Goal: Task Accomplishment & Management: Use online tool/utility

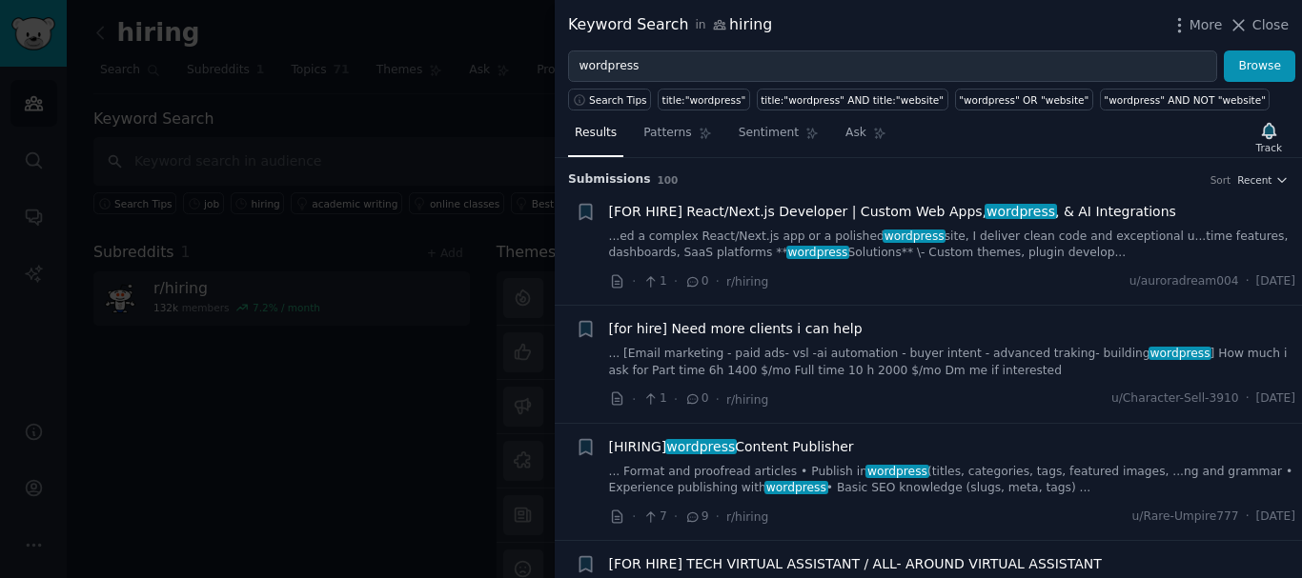
scroll to position [191, 0]
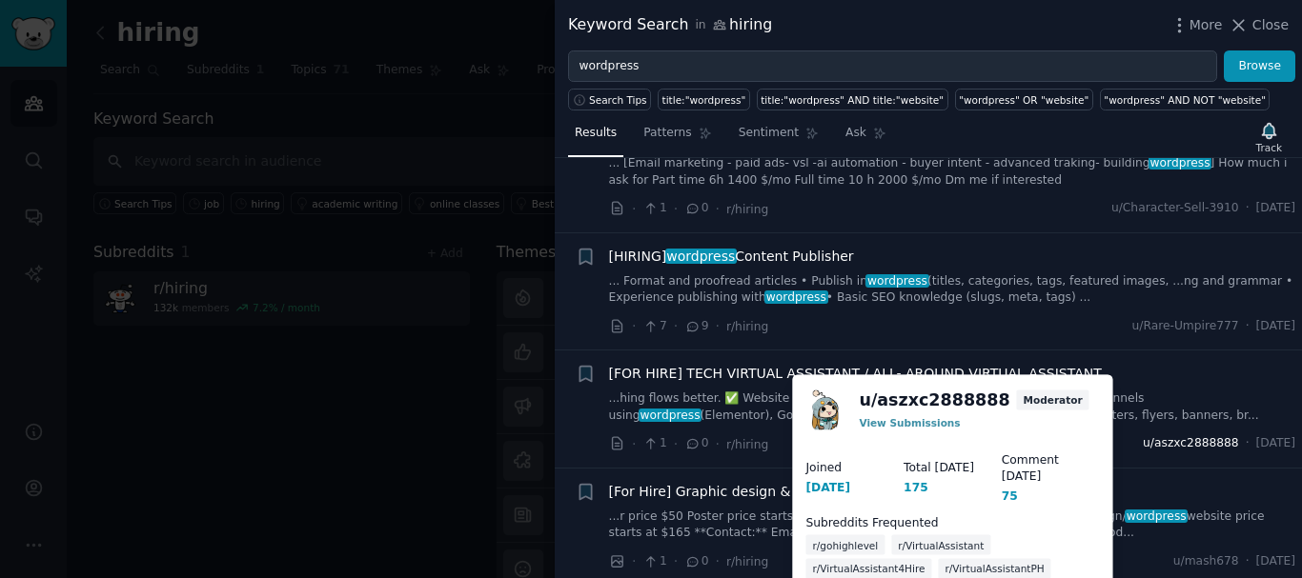
click at [1152, 444] on span "u/aszxc2888888" at bounding box center [1191, 444] width 96 height 17
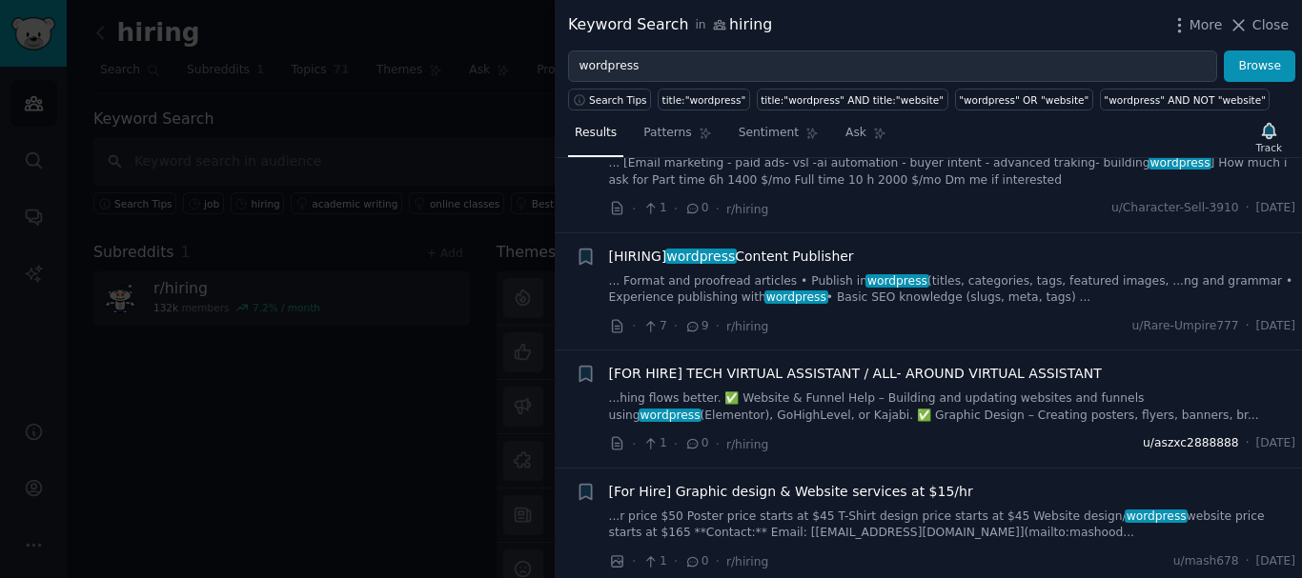
click at [1155, 442] on span "u/aszxc2888888" at bounding box center [1191, 444] width 96 height 17
click at [1143, 440] on span "u/aszxc2888888" at bounding box center [1191, 444] width 96 height 17
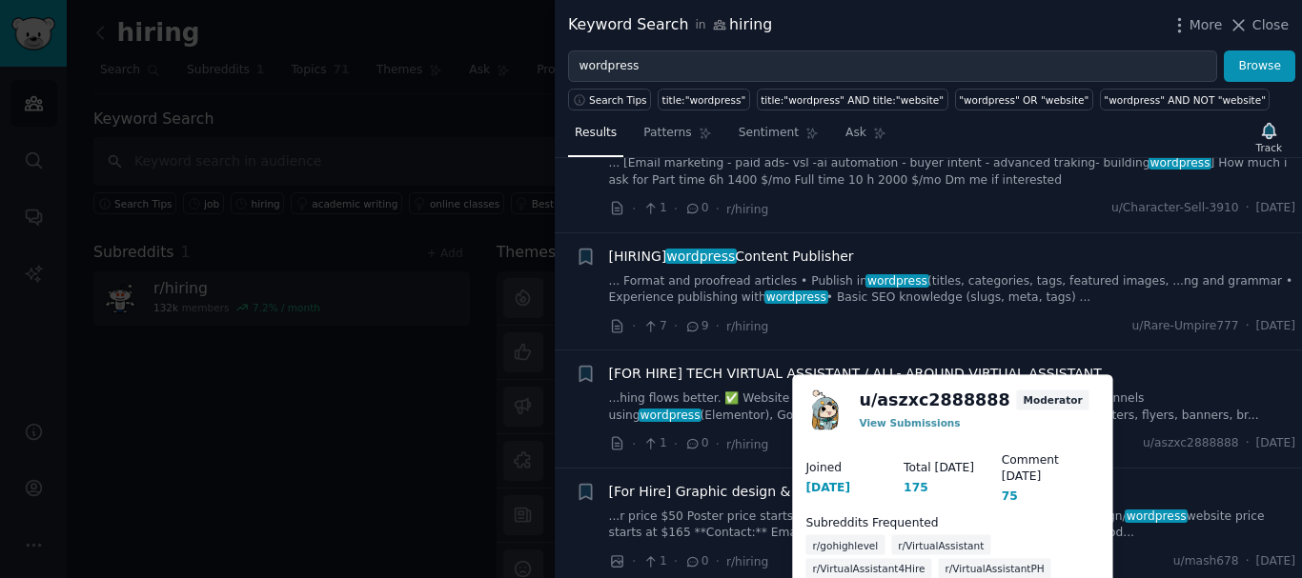
click at [848, 538] on span "r/gohighlevel" at bounding box center [845, 544] width 66 height 13
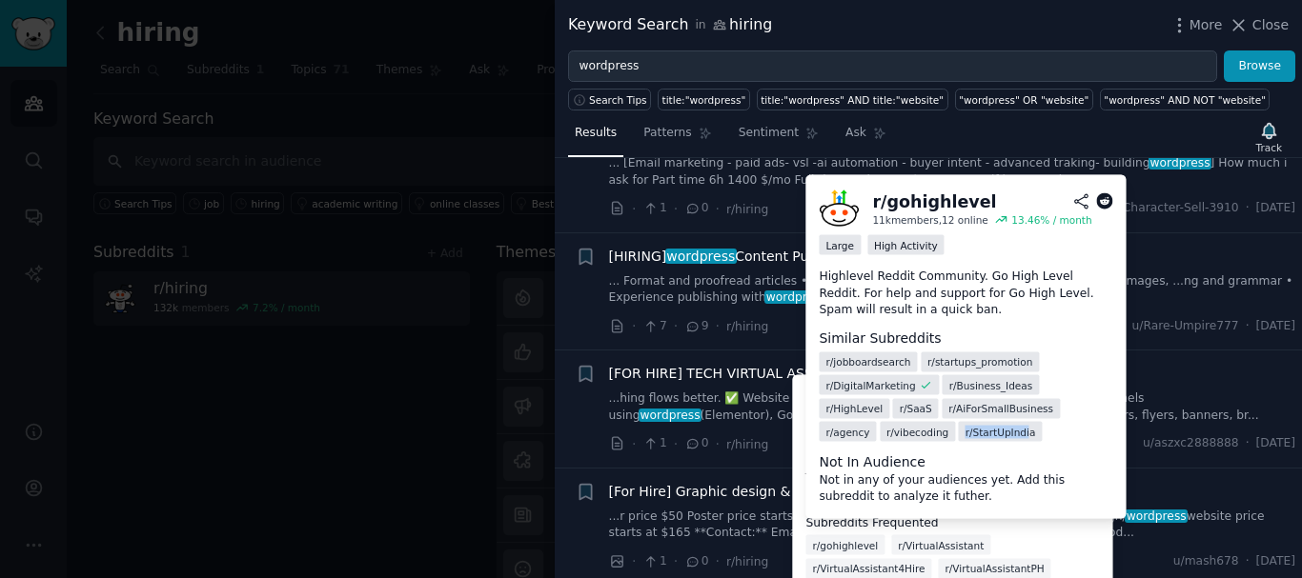
drag, startPoint x: 884, startPoint y: 433, endPoint x: 819, endPoint y: 436, distance: 65.8
click at [959, 436] on div "r/ StartUpIndia" at bounding box center [1001, 432] width 84 height 20
drag, startPoint x: 887, startPoint y: 434, endPoint x: 808, endPoint y: 431, distance: 79.1
click at [808, 431] on div "r/ gohighlevel 11k members, 12 online 13.46 % / month Large High Activity Highl…" at bounding box center [965, 347] width 320 height 344
click at [859, 538] on span "r/gohighlevel" at bounding box center [845, 544] width 66 height 13
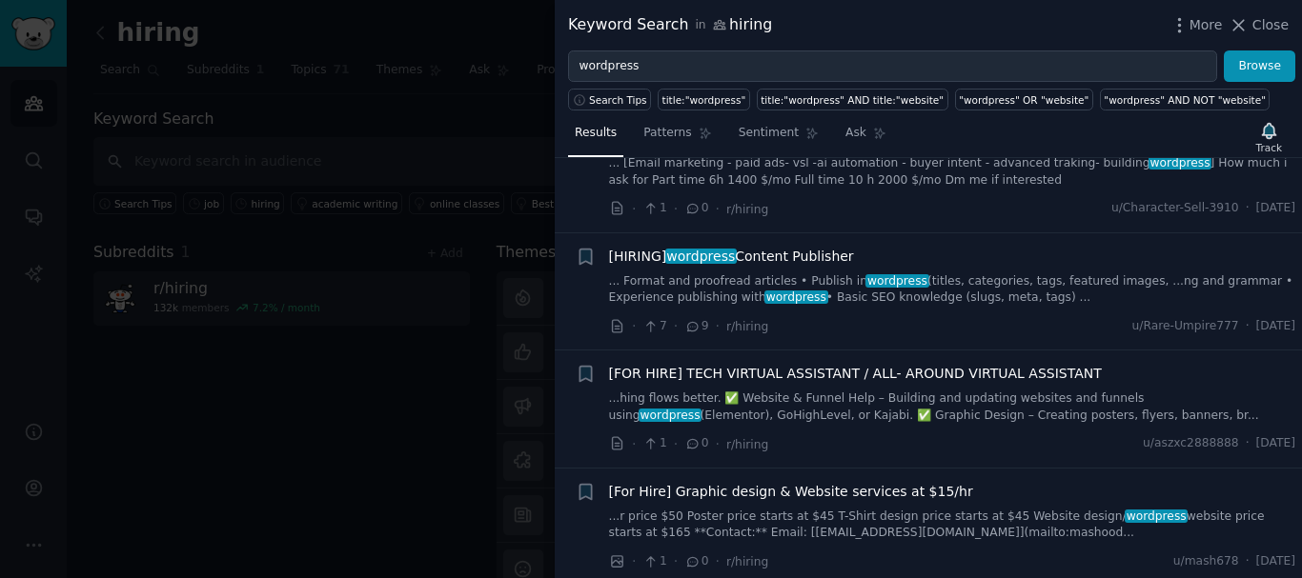
drag, startPoint x: 887, startPoint y: 436, endPoint x: 769, endPoint y: 424, distance: 118.7
click at [858, 464] on li "+ [FOR HIRE] TECH VIRTUAL ASSISTANT / ALL- AROUND VIRTUAL ASSISTANT ...hing flo…" at bounding box center [928, 409] width 747 height 117
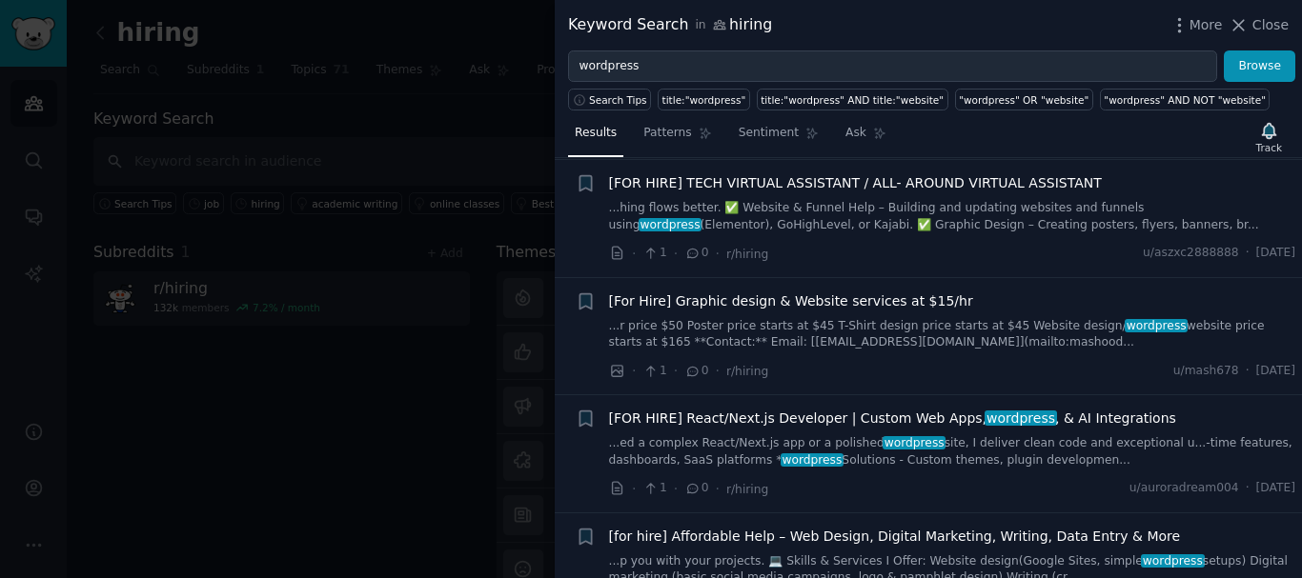
scroll to position [572, 0]
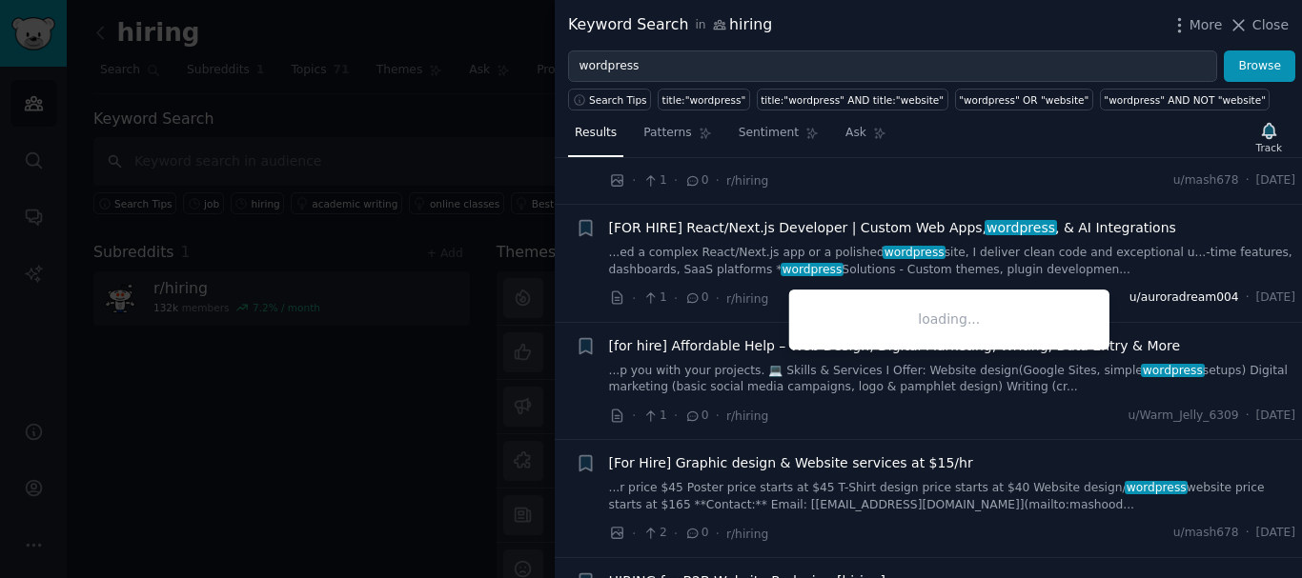
click at [1131, 304] on span "u/auroradream004" at bounding box center [1184, 298] width 110 height 17
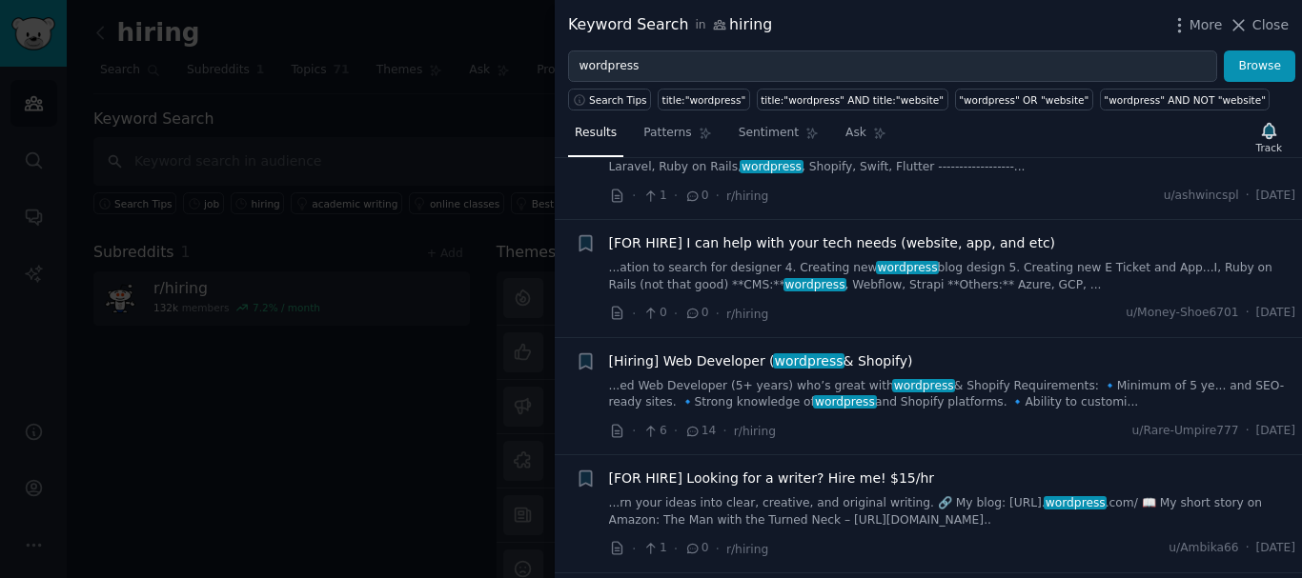
scroll to position [2287, 0]
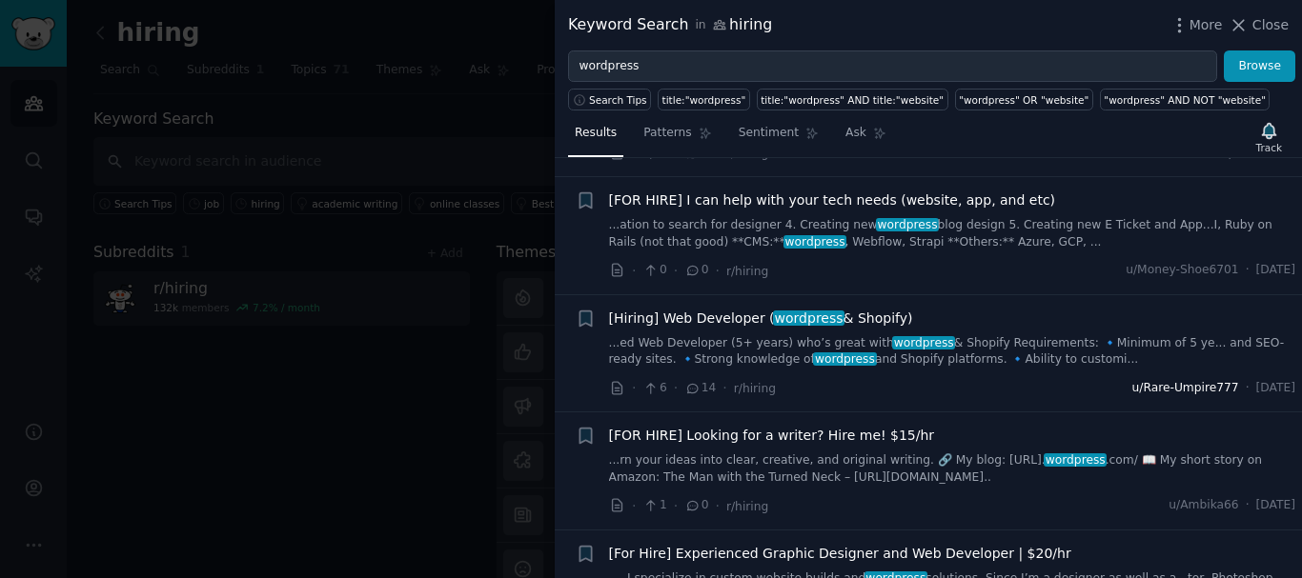
click at [1156, 380] on span "u/Rare-Umpire777" at bounding box center [1185, 388] width 107 height 17
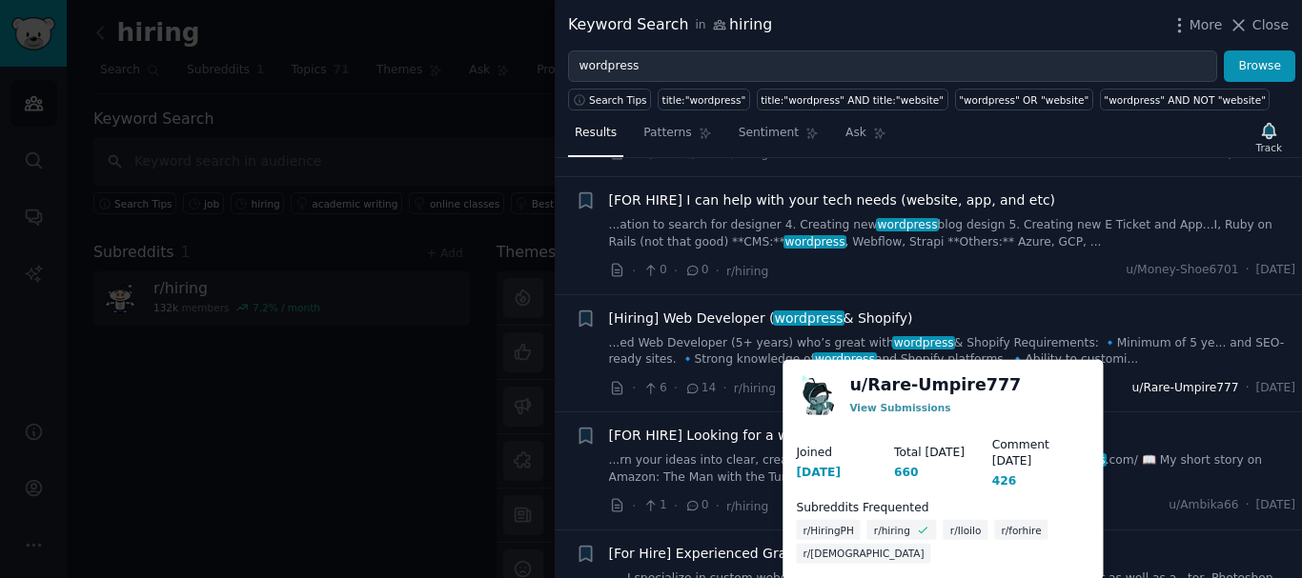
click at [1136, 380] on span "u/Rare-Umpire777" at bounding box center [1185, 388] width 107 height 17
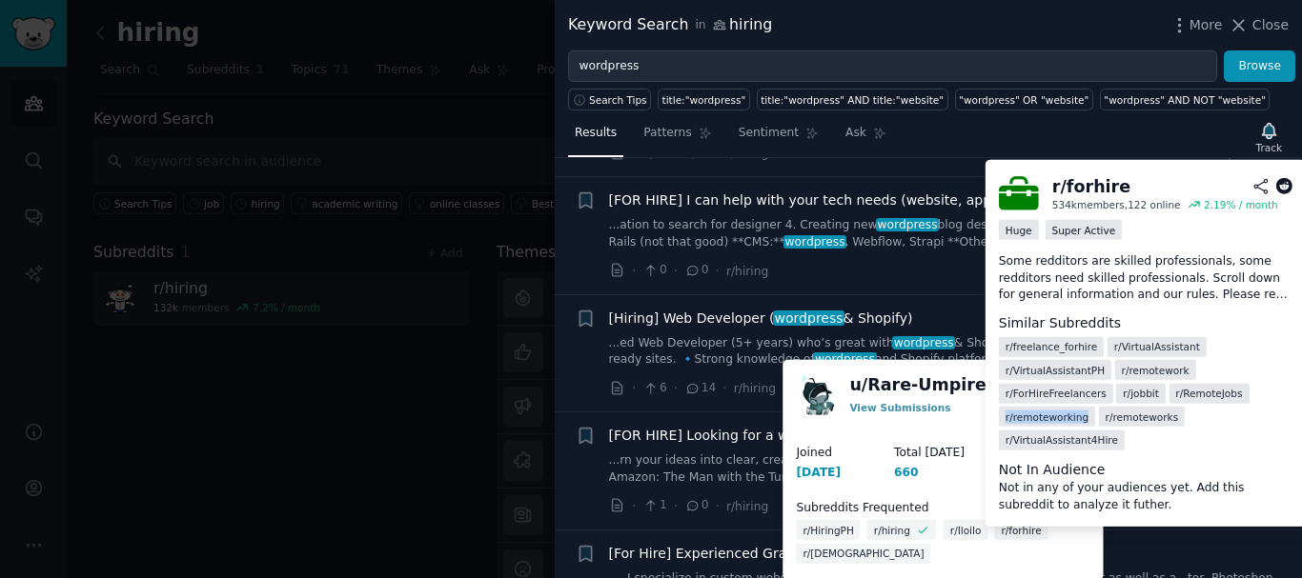
drag, startPoint x: 1211, startPoint y: 391, endPoint x: 1127, endPoint y: 400, distance: 84.4
click at [1095, 407] on div "r/ remoteworking" at bounding box center [1047, 417] width 96 height 20
copy span "r/ remoteworking"
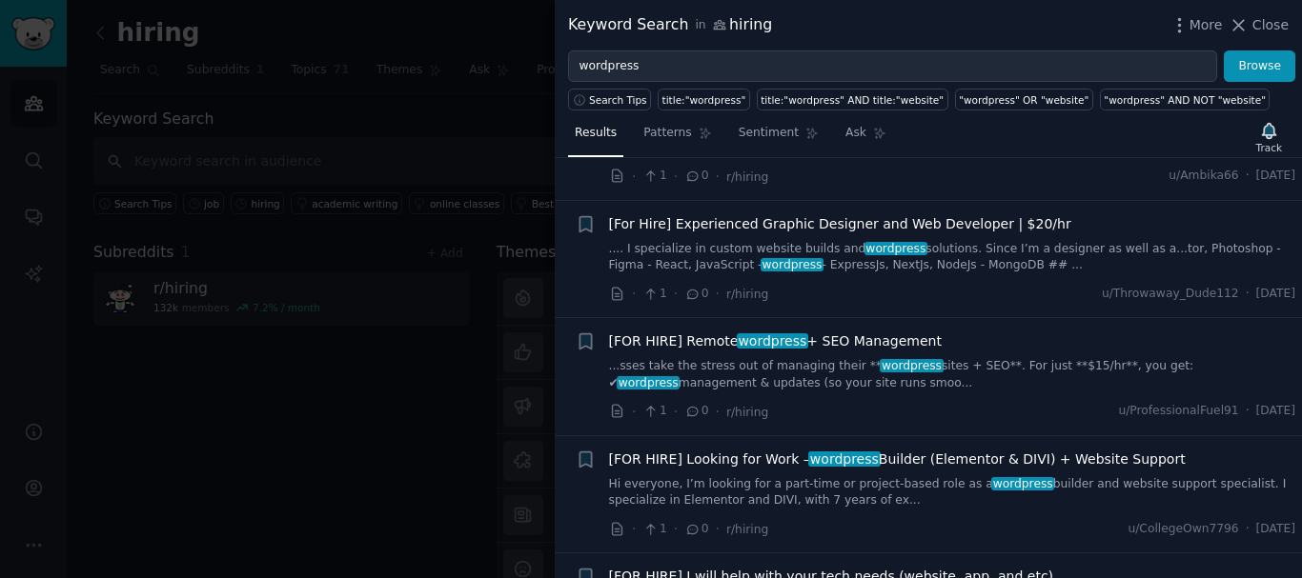
scroll to position [2573, 0]
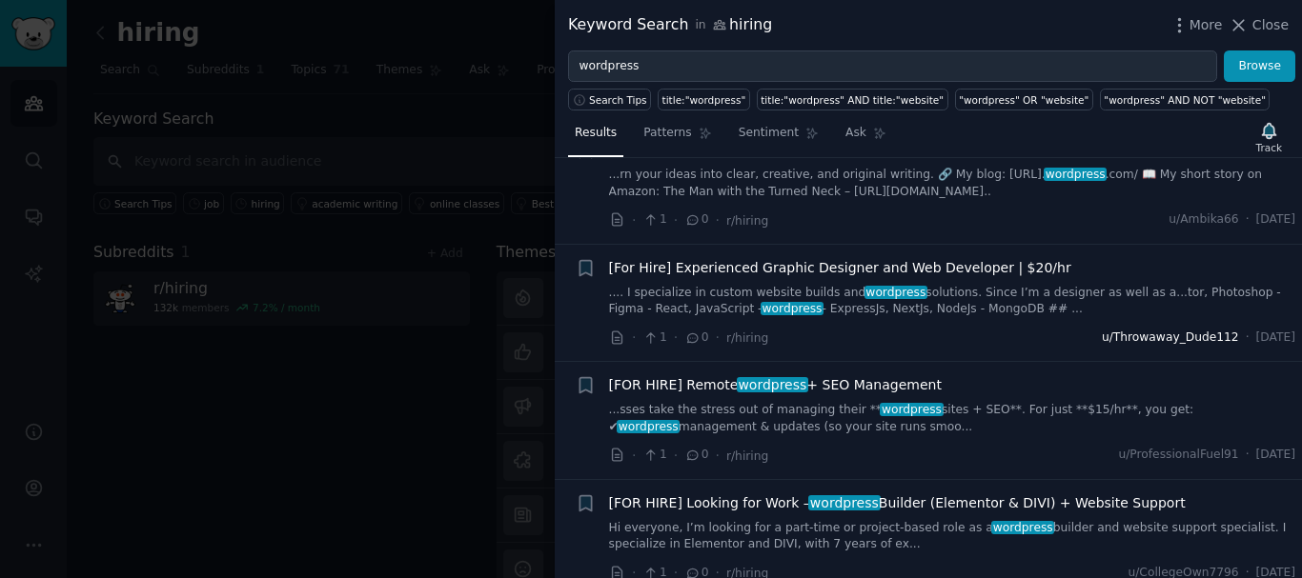
click at [1159, 330] on span "u/Throwaway_Dude112" at bounding box center [1170, 338] width 137 height 17
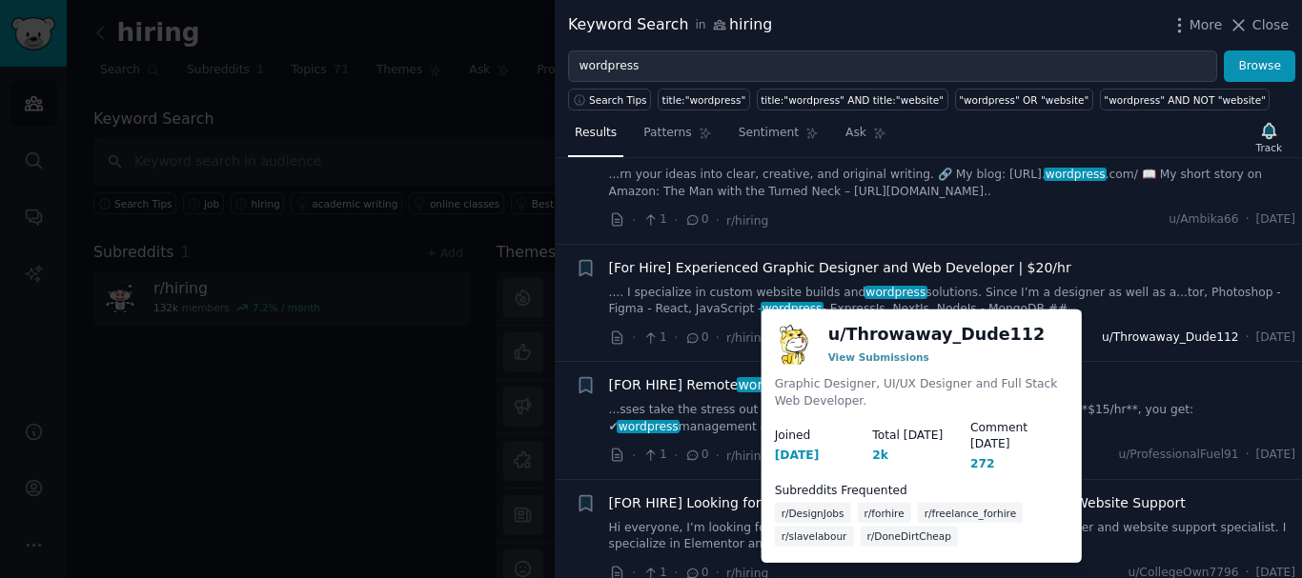
click at [1146, 330] on span "u/Throwaway_Dude112" at bounding box center [1170, 338] width 137 height 17
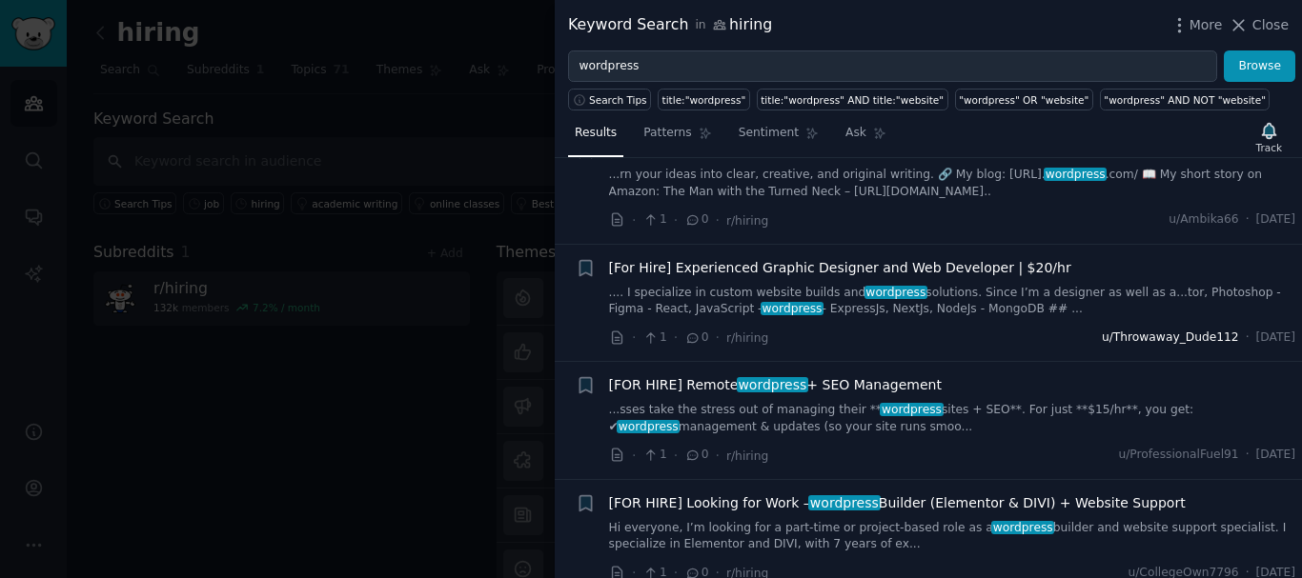
click at [1145, 330] on span "u/Throwaway_Dude112" at bounding box center [1170, 338] width 137 height 17
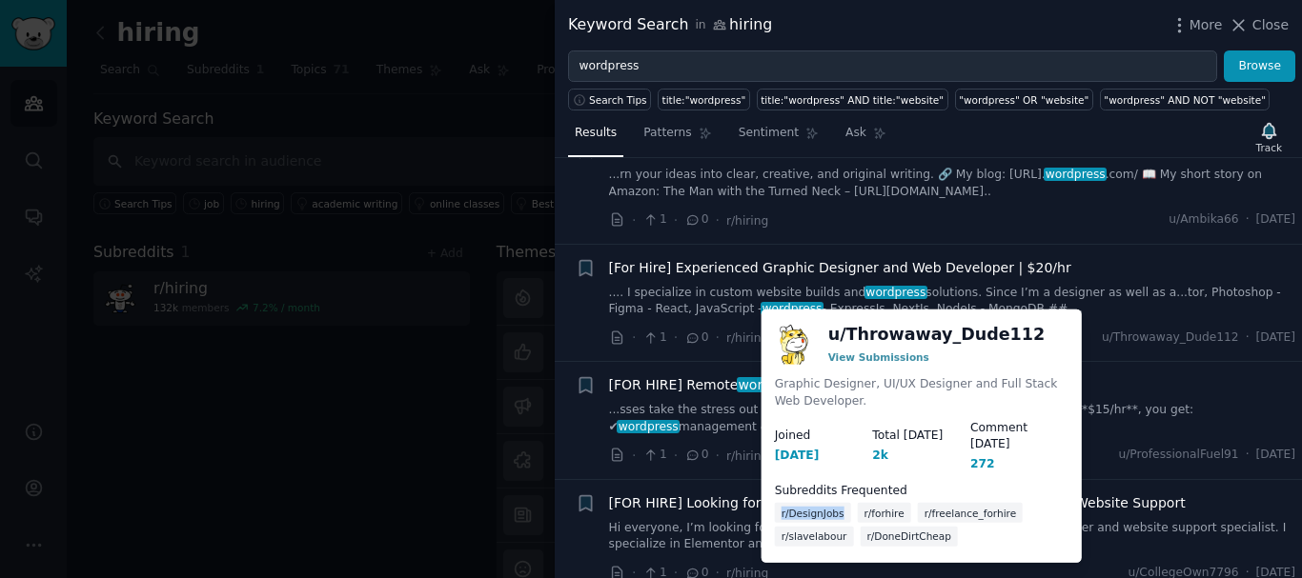
drag, startPoint x: 841, startPoint y: 497, endPoint x: 764, endPoint y: 487, distance: 76.8
click at [764, 487] on div "u/ Throwaway_Dude112 View Submissions Graphic Designer, UI/UX Designer and Full…" at bounding box center [921, 436] width 320 height 253
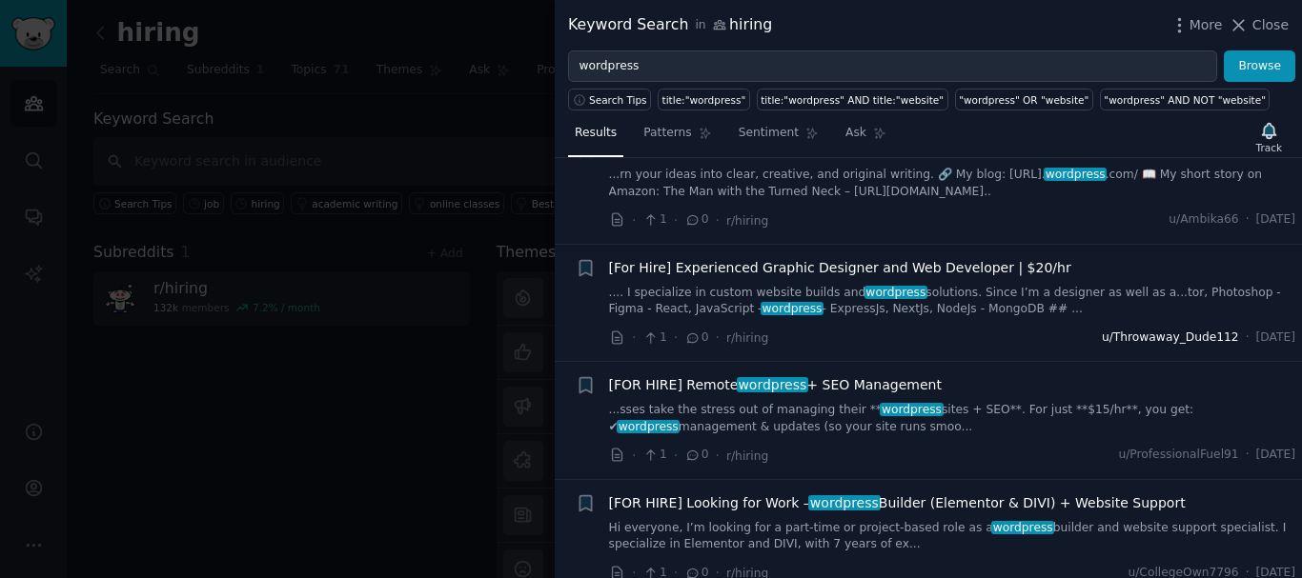
click at [1118, 330] on span "u/Throwaway_Dude112" at bounding box center [1170, 338] width 137 height 17
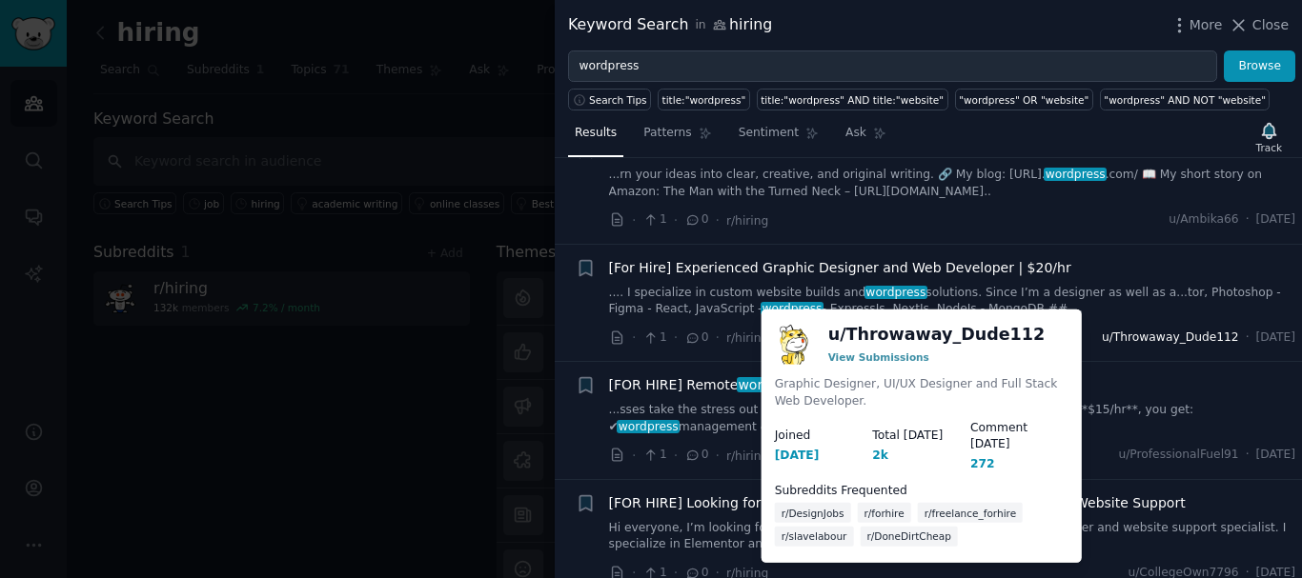
click at [1103, 330] on span "u/Throwaway_Dude112" at bounding box center [1170, 338] width 137 height 17
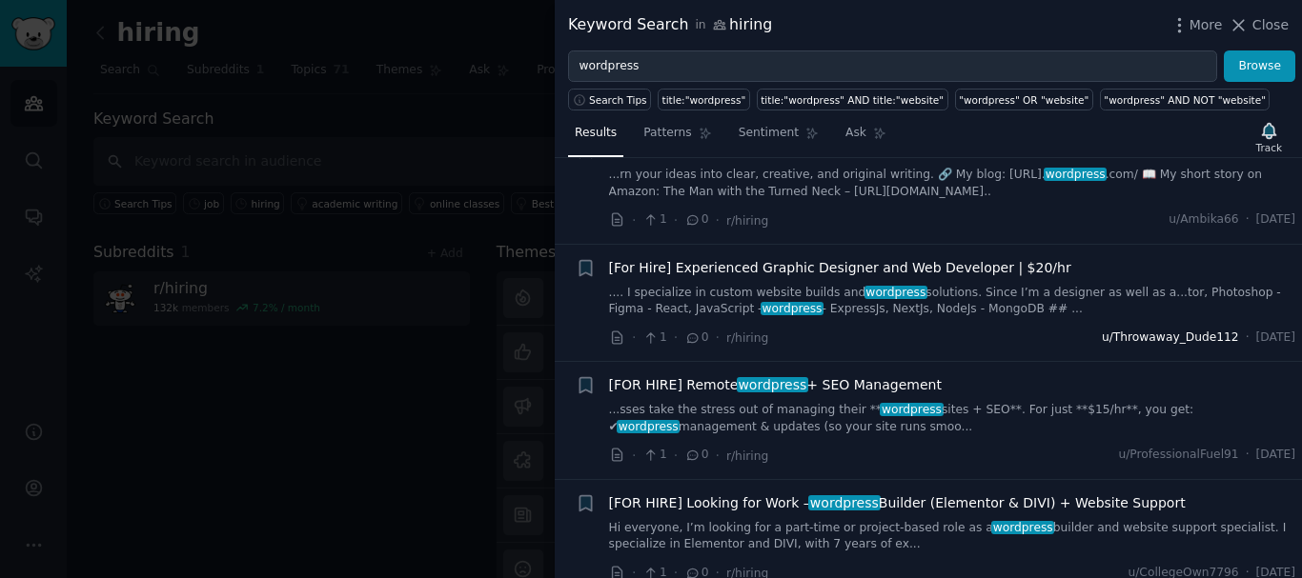
click at [1116, 330] on span "u/Throwaway_Dude112" at bounding box center [1170, 338] width 137 height 17
click at [1149, 330] on span "u/Throwaway_Dude112" at bounding box center [1170, 338] width 137 height 17
click at [1127, 330] on span "u/Throwaway_Dude112" at bounding box center [1170, 338] width 137 height 17
click at [1166, 447] on span "u/ProfessionalFuel91" at bounding box center [1178, 455] width 120 height 17
click at [1146, 447] on span "u/ProfessionalFuel91" at bounding box center [1178, 455] width 120 height 17
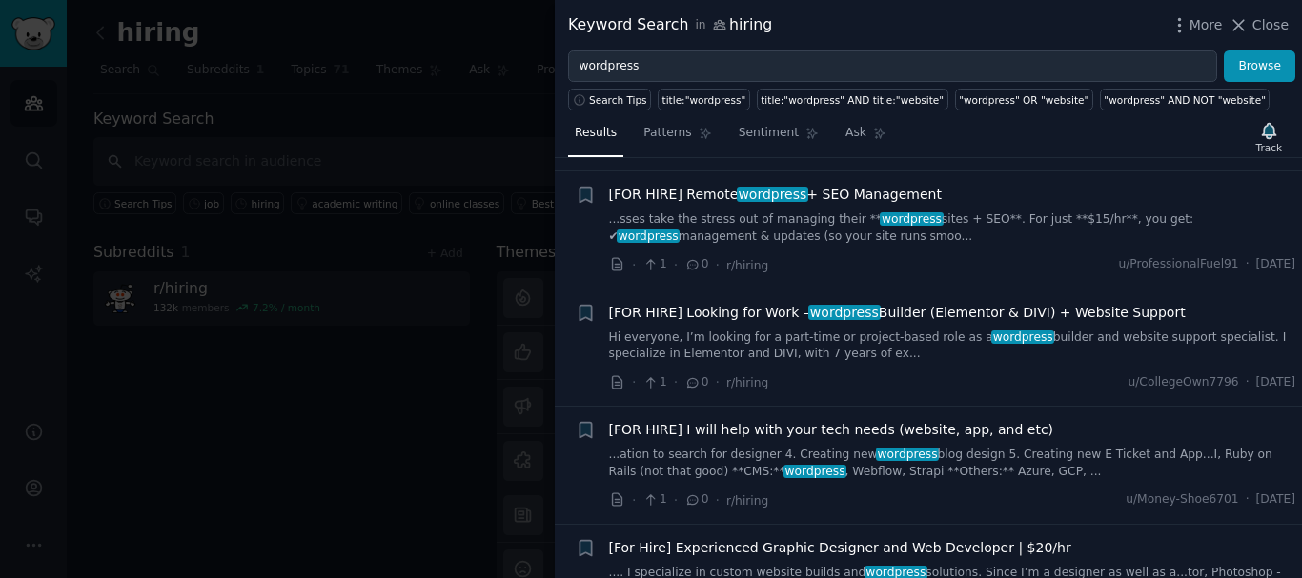
scroll to position [2859, 0]
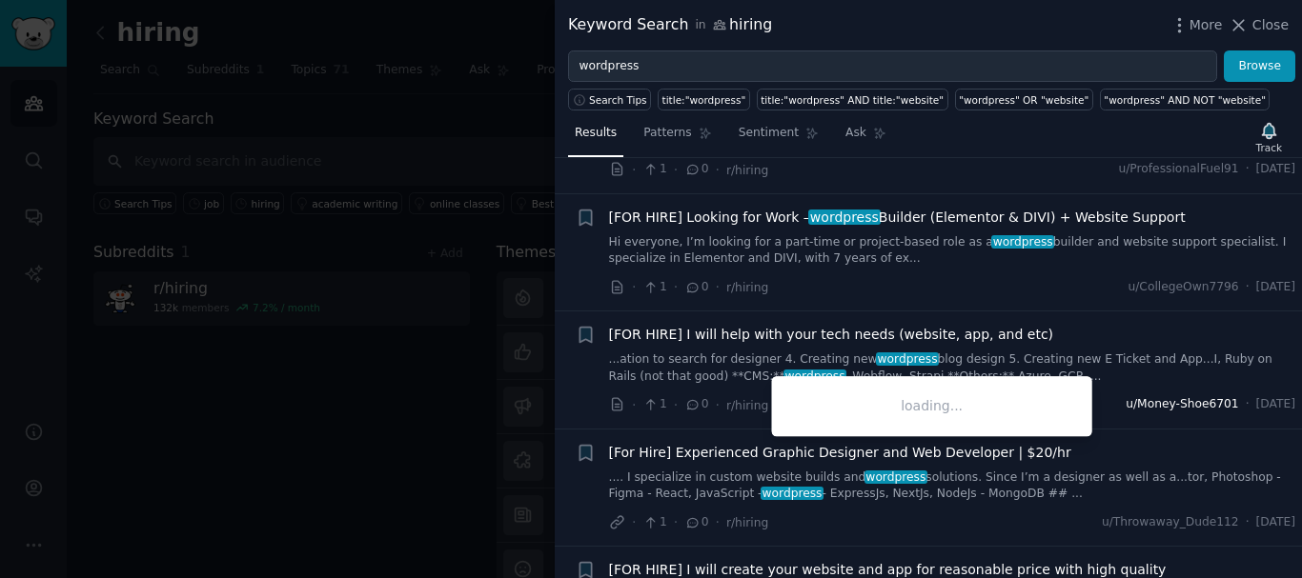
click at [1149, 396] on span "u/Money-Shoe6701" at bounding box center [1181, 404] width 112 height 17
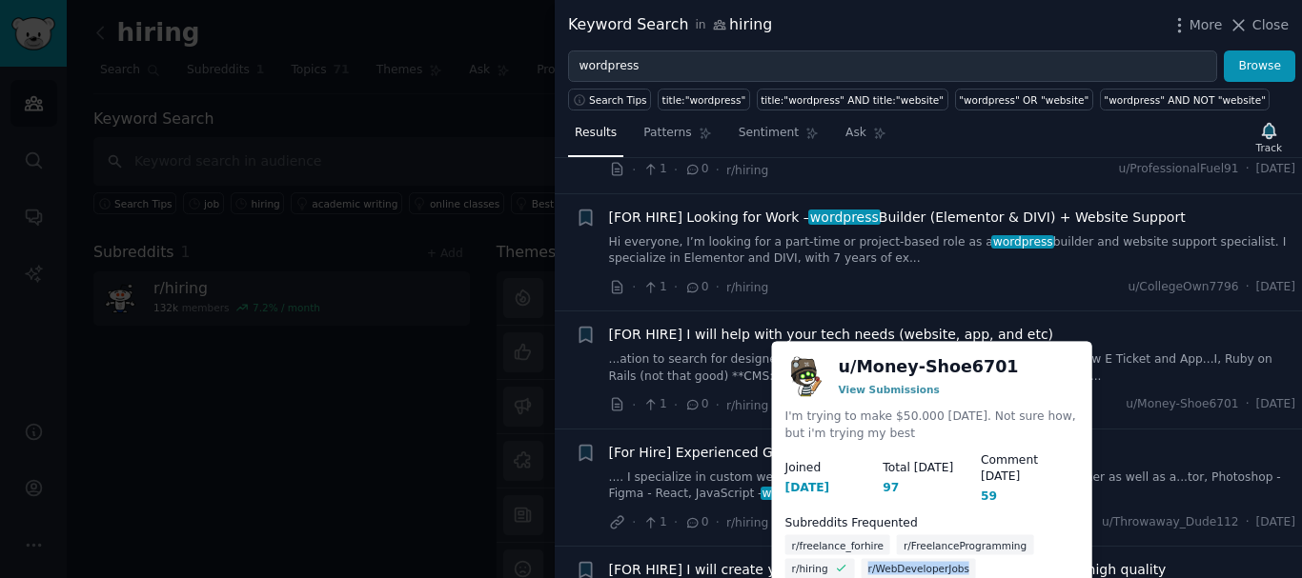
drag, startPoint x: 959, startPoint y: 549, endPoint x: 854, endPoint y: 549, distance: 104.8
click at [854, 549] on dd "r/freelance_forhire r/FreelanceProgramming r/hiring r/WebDeveloperJobs r/DoneDi…" at bounding box center [932, 571] width 294 height 71
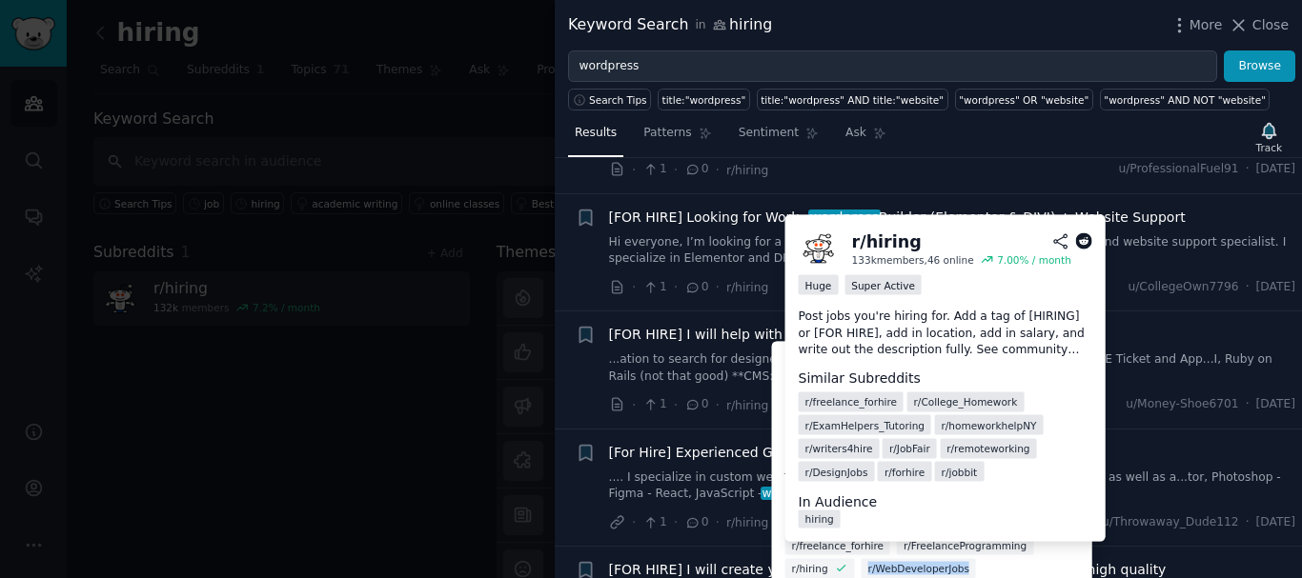
copy dd "r/WebDeveloperJobs"
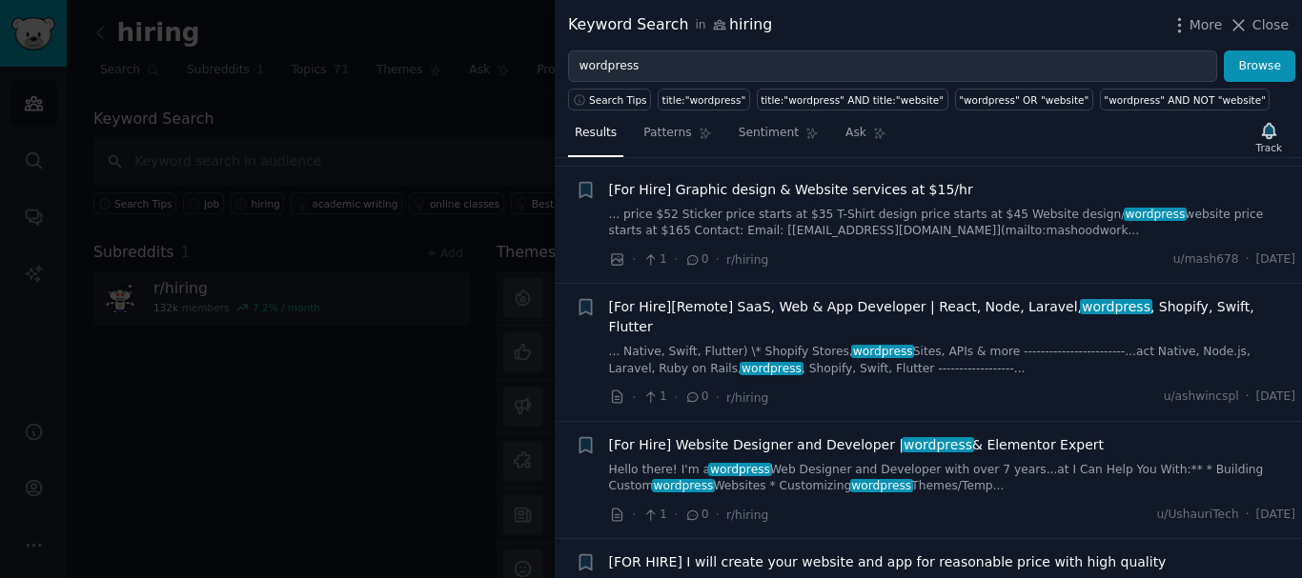
scroll to position [3621, 0]
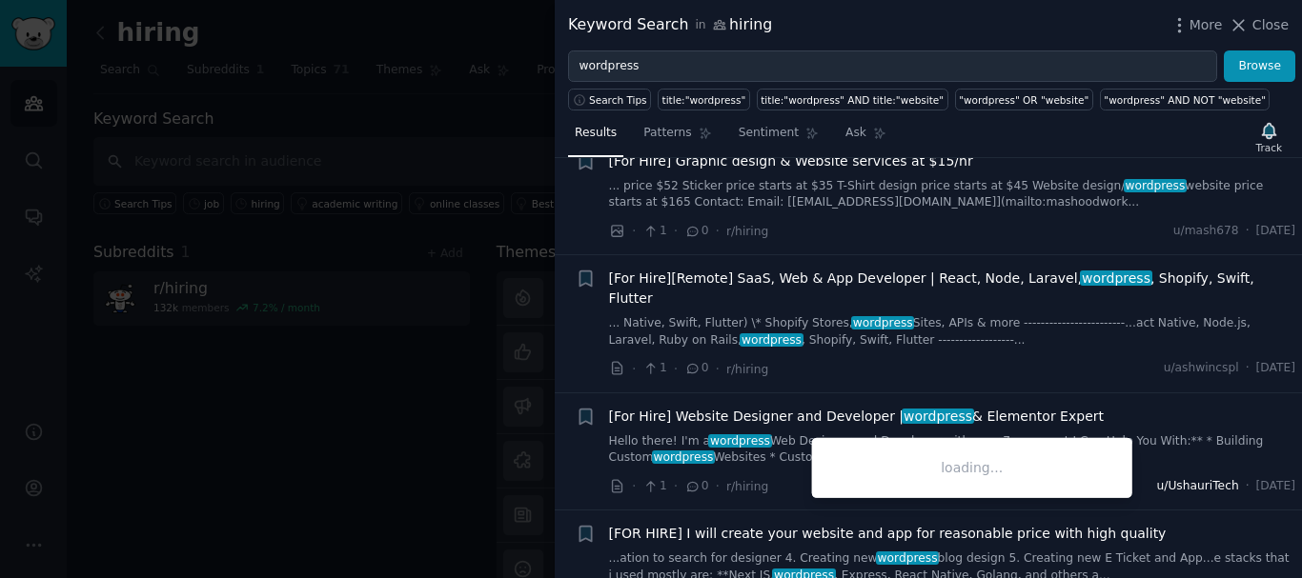
click at [1176, 478] on span "u/UshauriTech" at bounding box center [1198, 486] width 82 height 17
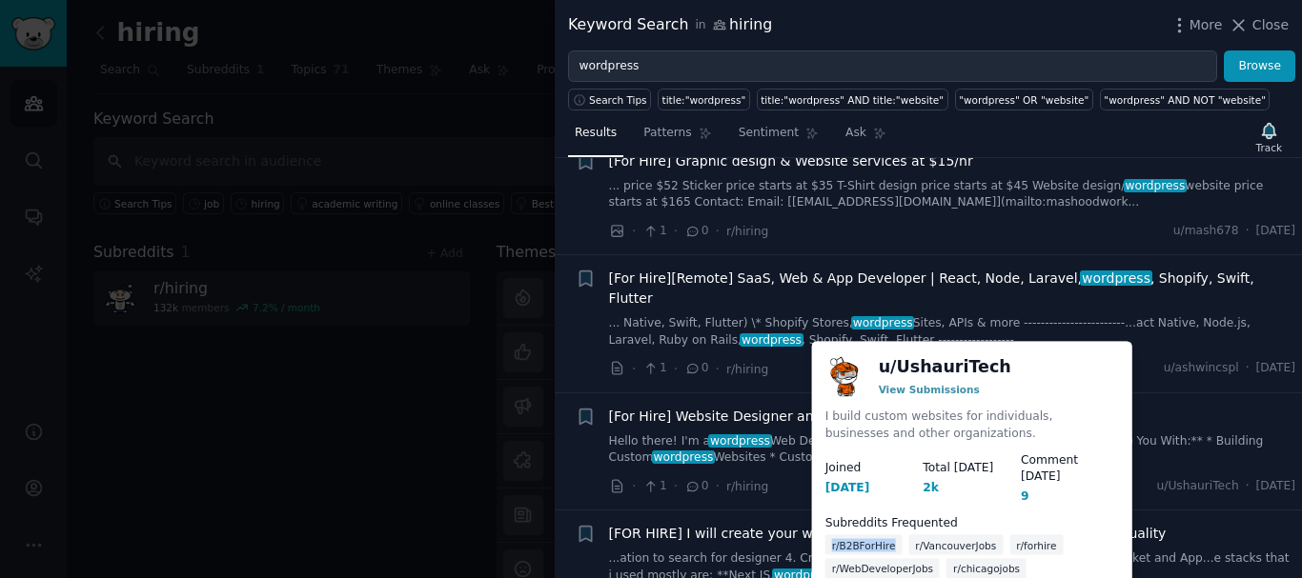
drag, startPoint x: 893, startPoint y: 525, endPoint x: 815, endPoint y: 534, distance: 78.6
click at [815, 534] on div "u/ UshauriTech View Submissions I build custom websites for individuals, busine…" at bounding box center [972, 468] width 320 height 253
click at [1159, 478] on span "u/UshauriTech" at bounding box center [1198, 486] width 82 height 17
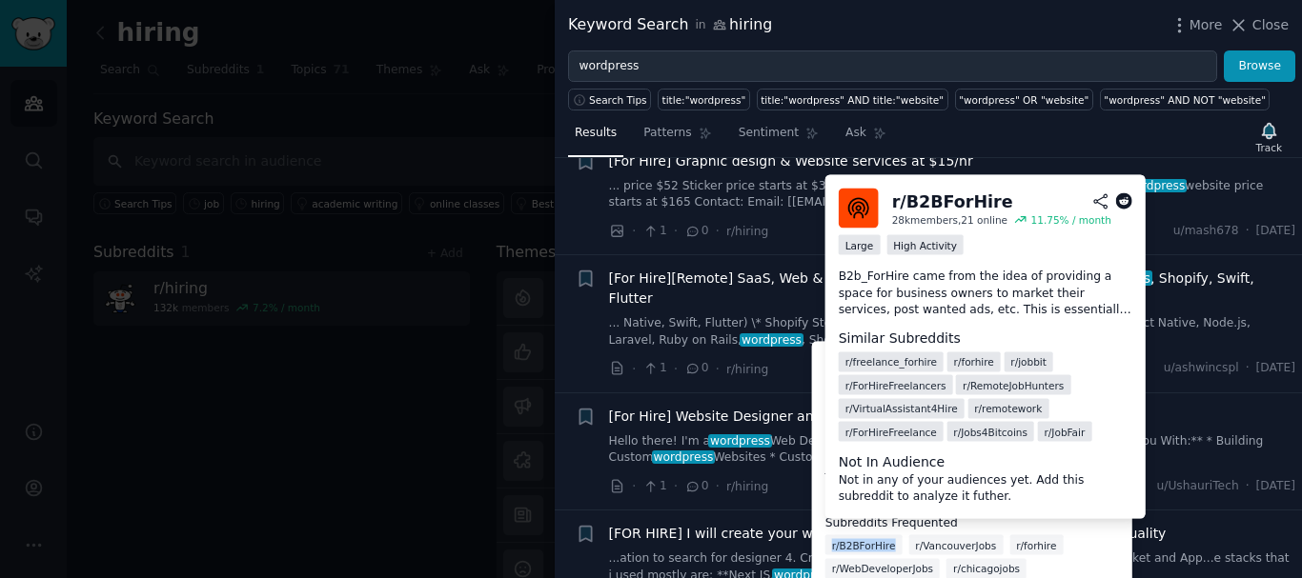
drag, startPoint x: 891, startPoint y: 529, endPoint x: 832, endPoint y: 528, distance: 59.1
click at [832, 536] on div "r/B2BForHire" at bounding box center [863, 546] width 77 height 20
copy span "r/B2BForHire"
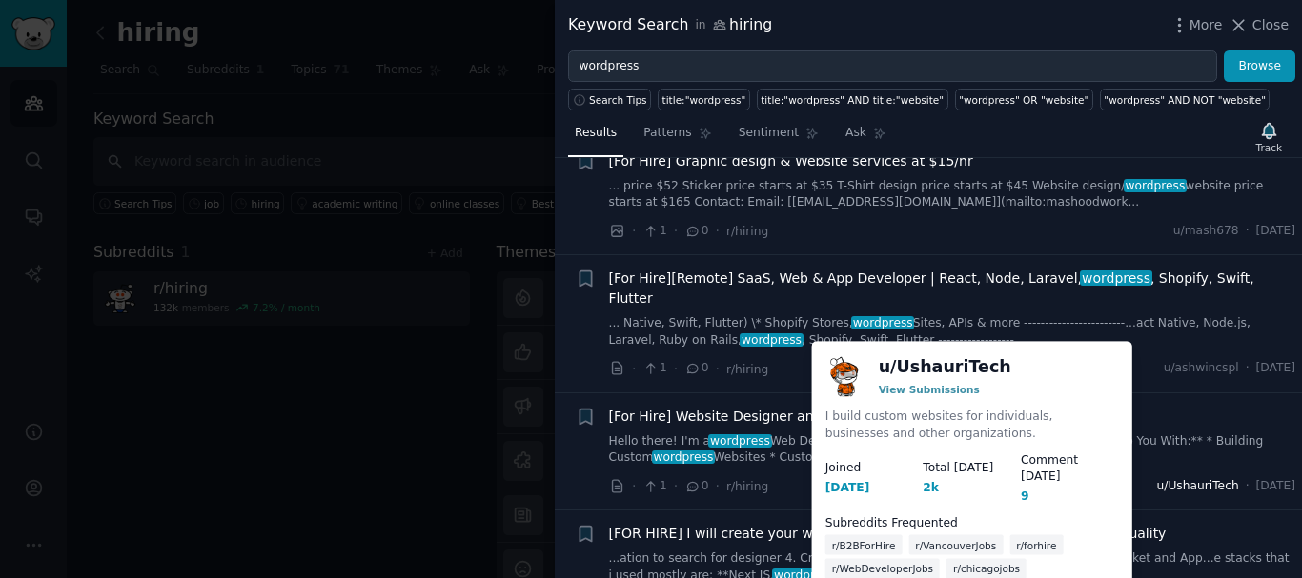
click at [1172, 478] on span "u/UshauriTech" at bounding box center [1198, 486] width 82 height 17
click at [1164, 478] on span "u/UshauriTech" at bounding box center [1198, 486] width 82 height 17
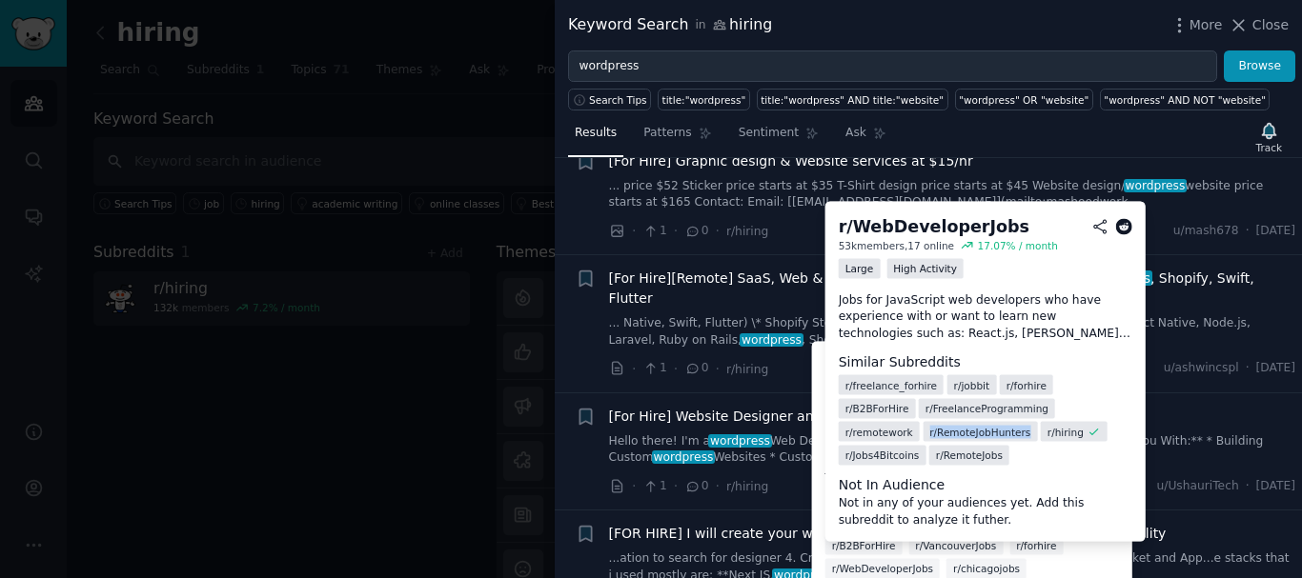
drag, startPoint x: 936, startPoint y: 431, endPoint x: 841, endPoint y: 435, distance: 94.4
click at [922, 435] on div "r/ RemoteJobHunters" at bounding box center [979, 432] width 114 height 20
copy span "r/ RemoteJobHunters"
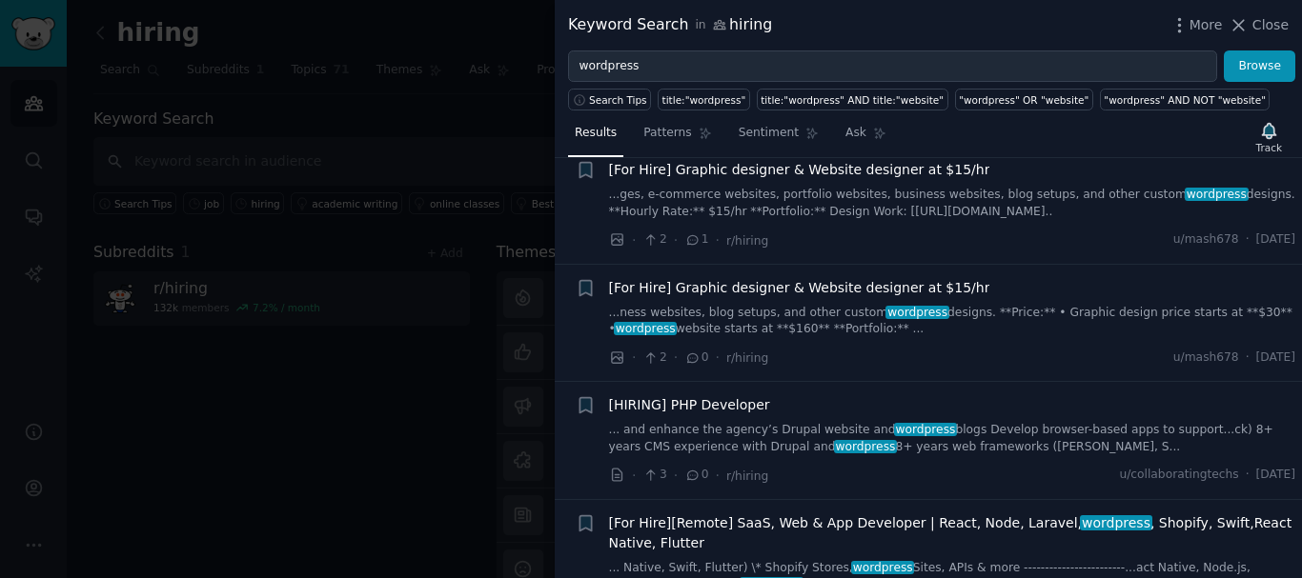
scroll to position [6004, 0]
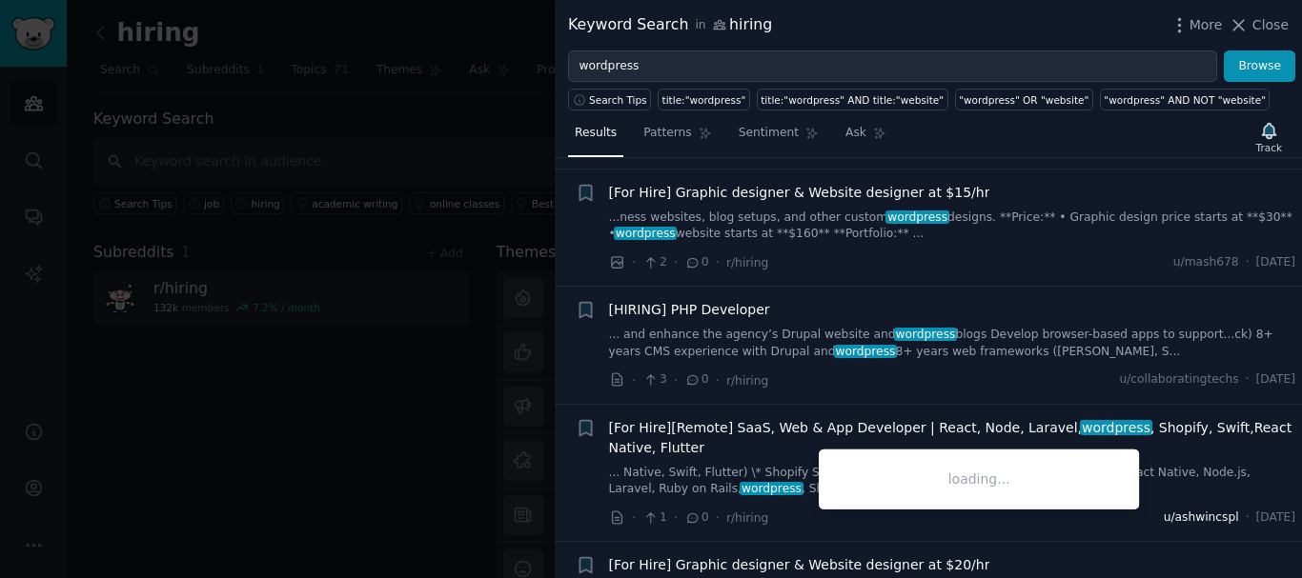
click at [1164, 510] on span "u/ashwincspl" at bounding box center [1201, 518] width 75 height 17
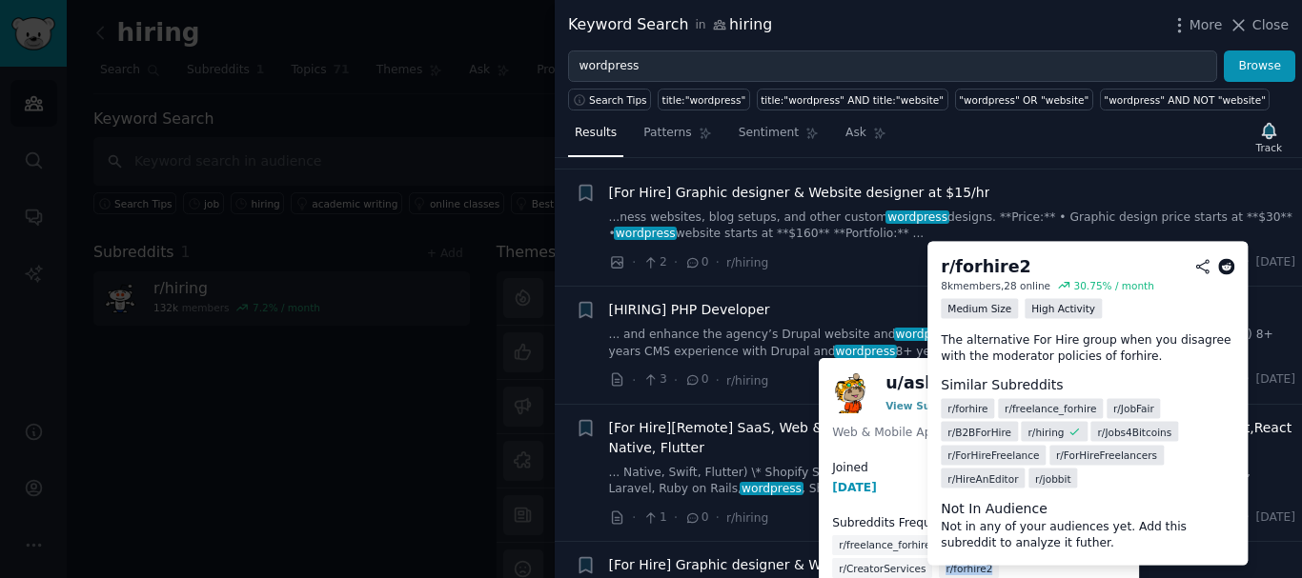
drag, startPoint x: 979, startPoint y: 555, endPoint x: 935, endPoint y: 552, distance: 43.9
click at [939, 558] on div "r/forhire2" at bounding box center [969, 568] width 60 height 20
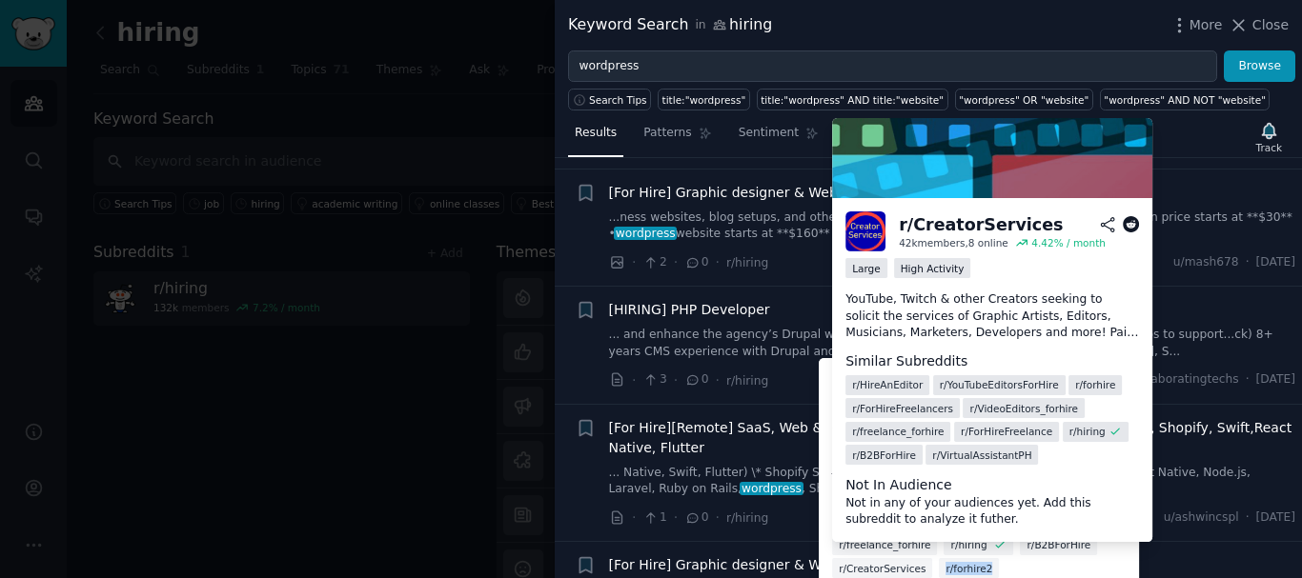
copy span "r/forhire2"
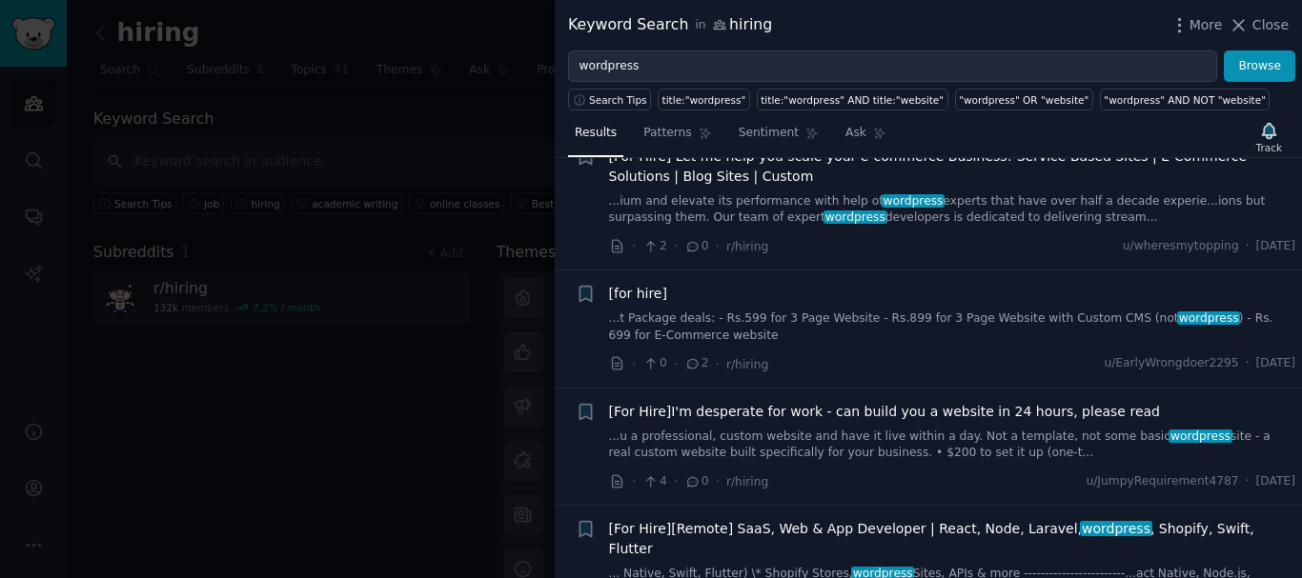
scroll to position [7338, 0]
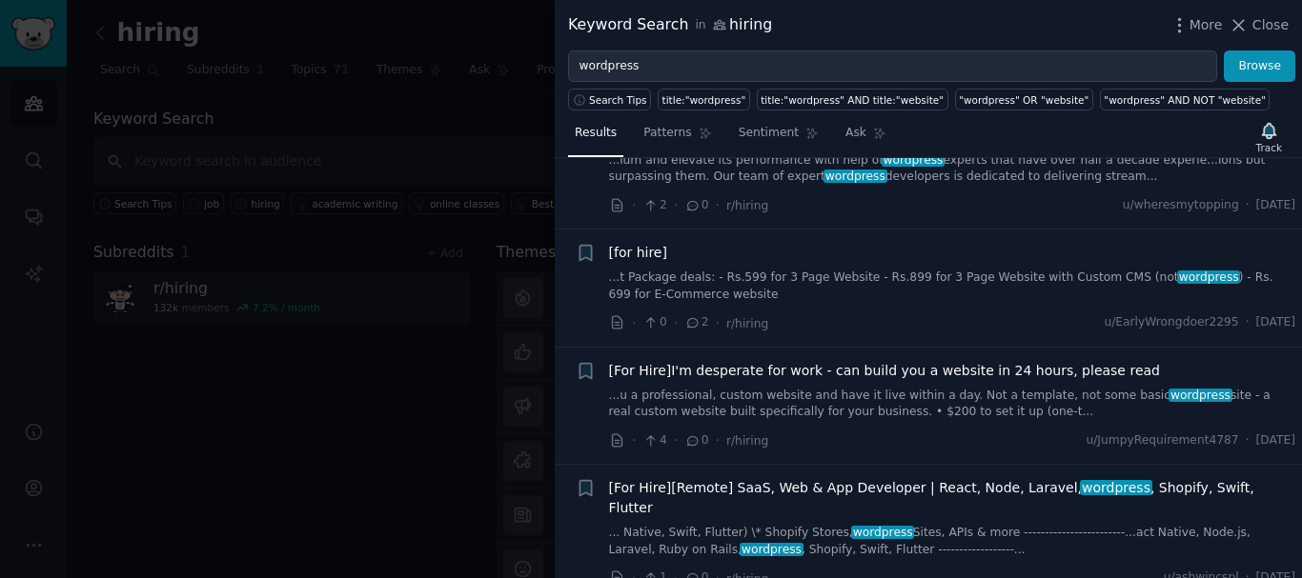
click at [410, 335] on div at bounding box center [651, 289] width 1302 height 578
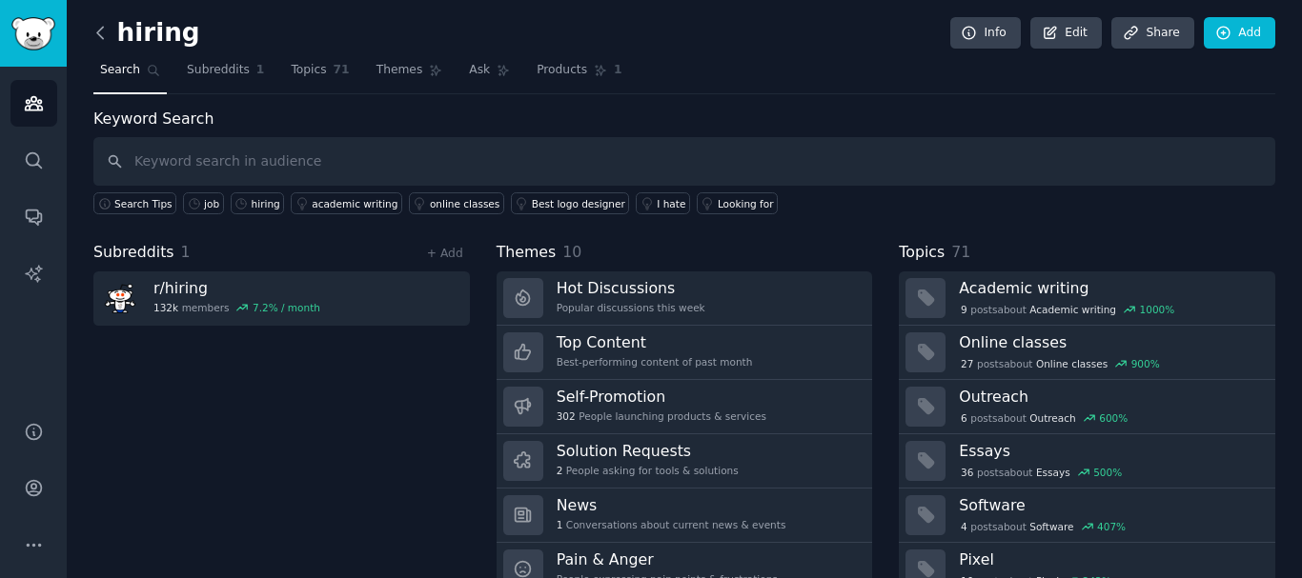
click at [98, 39] on icon at bounding box center [101, 33] width 20 height 20
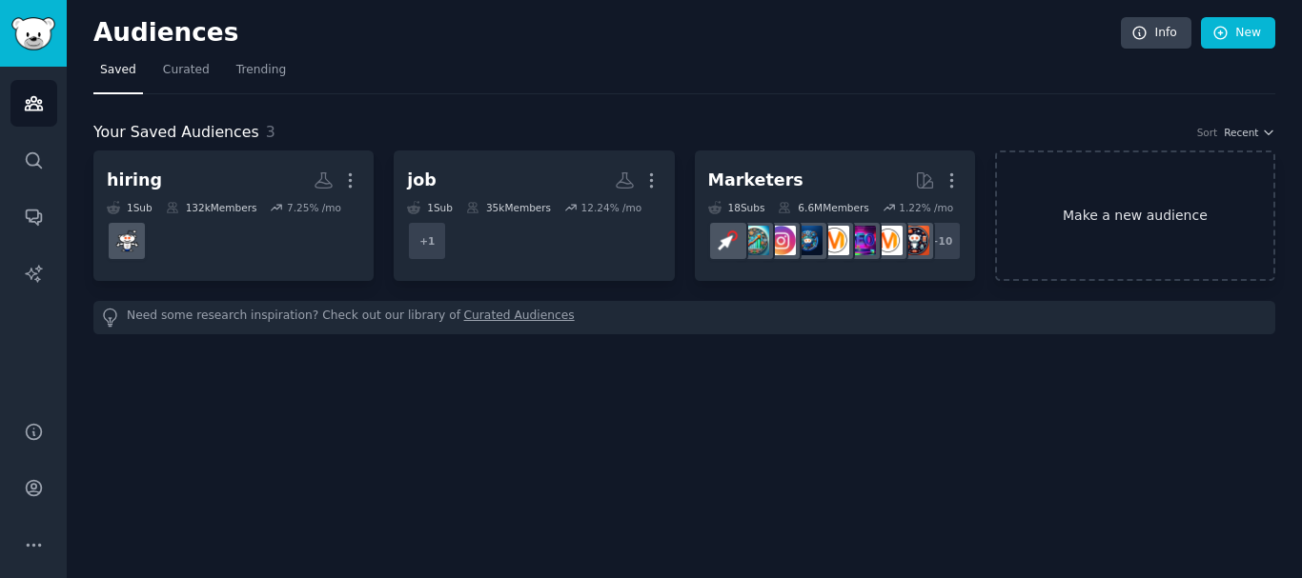
click at [1159, 240] on link "Make a new audience" at bounding box center [1135, 216] width 280 height 131
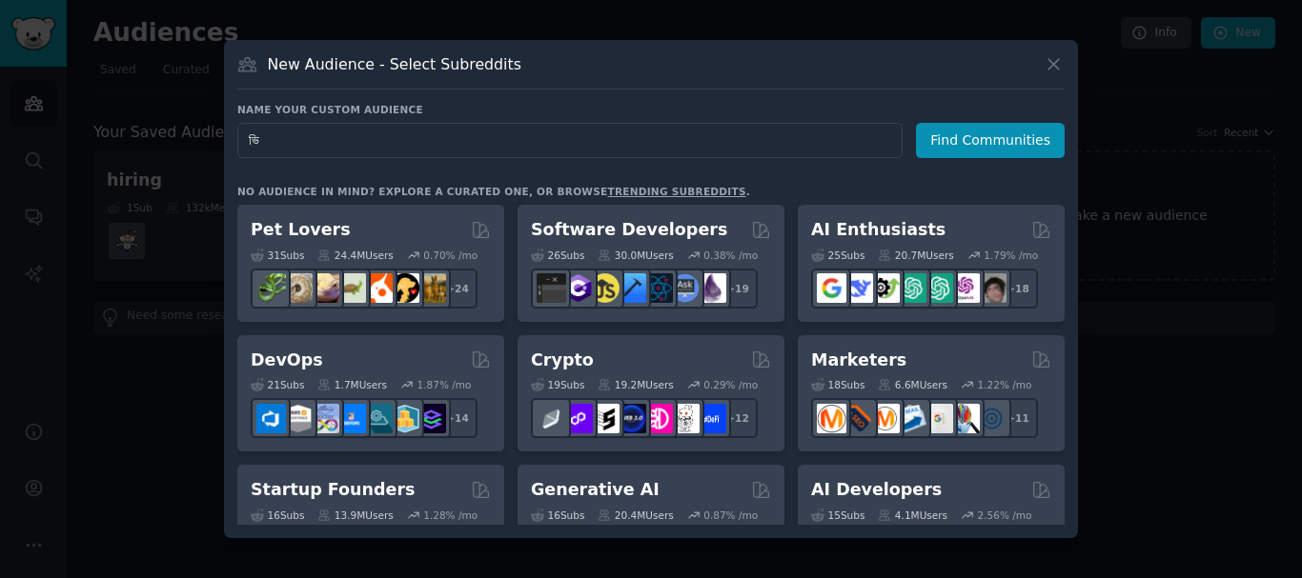
type input "ভ"
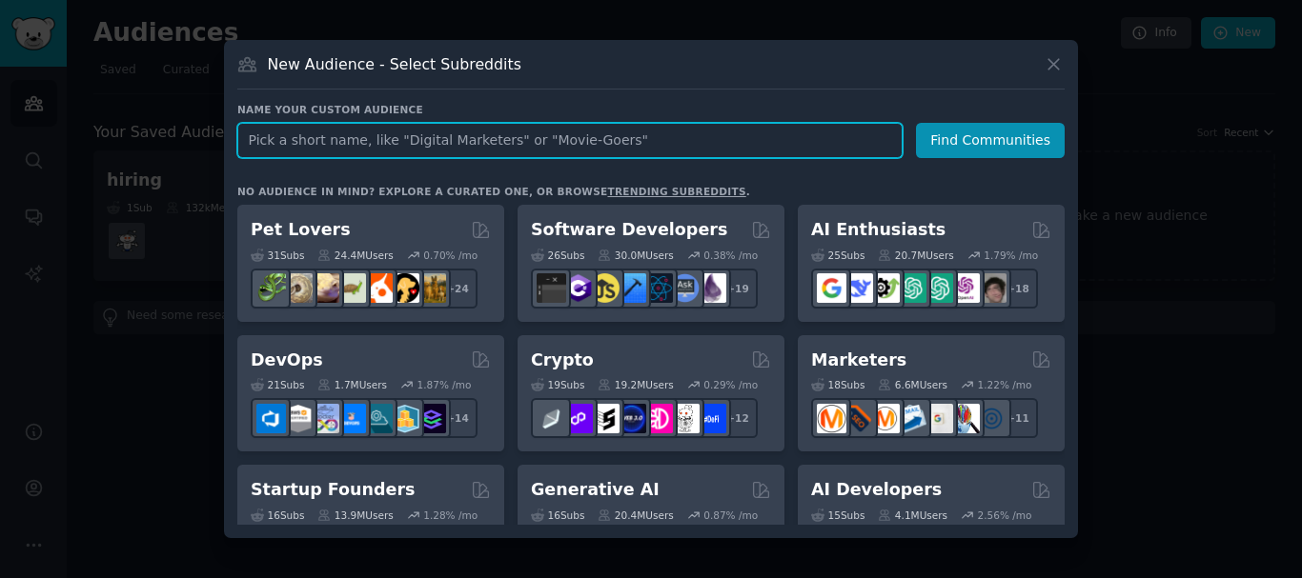
click at [332, 141] on input "text" at bounding box center [569, 140] width 665 height 35
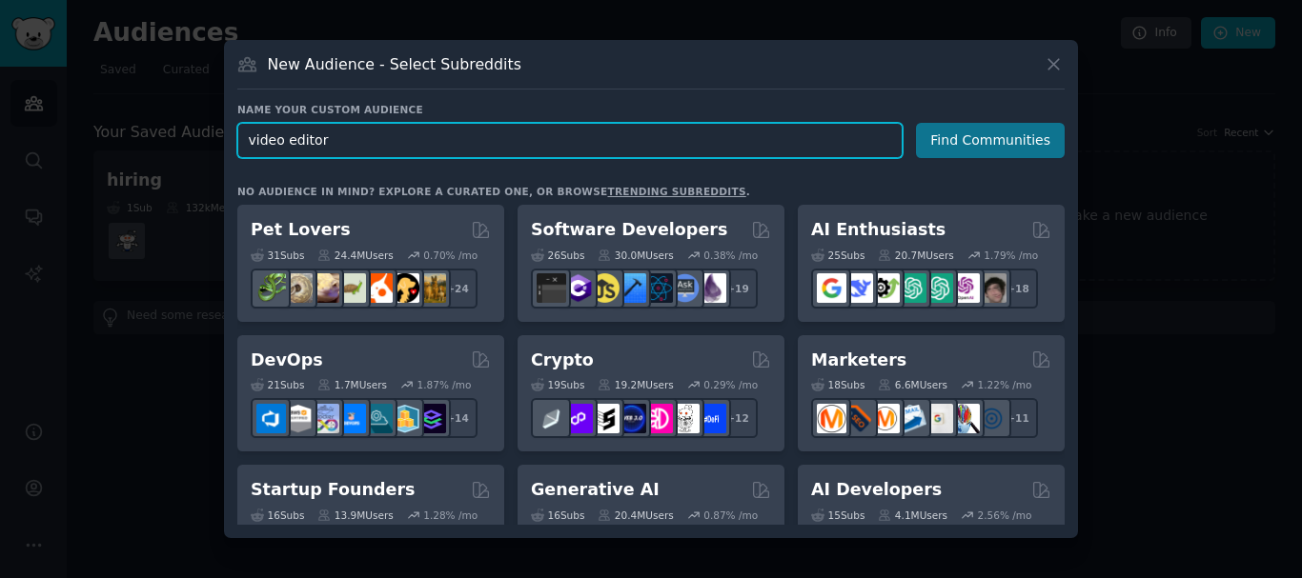
type input "video editor"
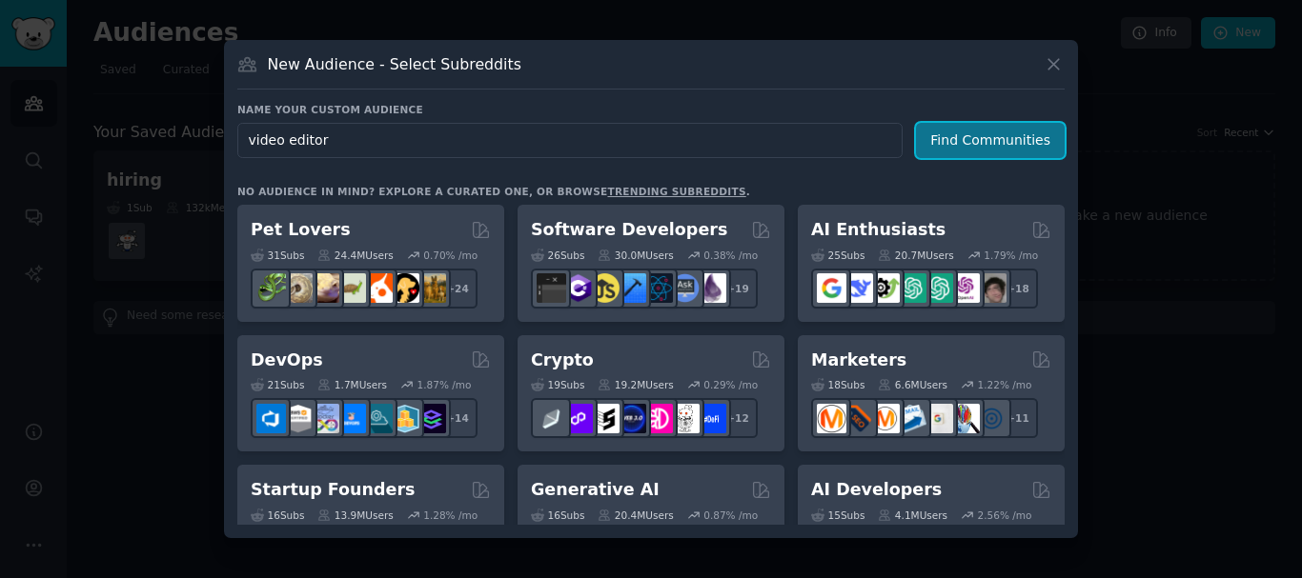
click at [1003, 139] on button "Find Communities" at bounding box center [990, 140] width 149 height 35
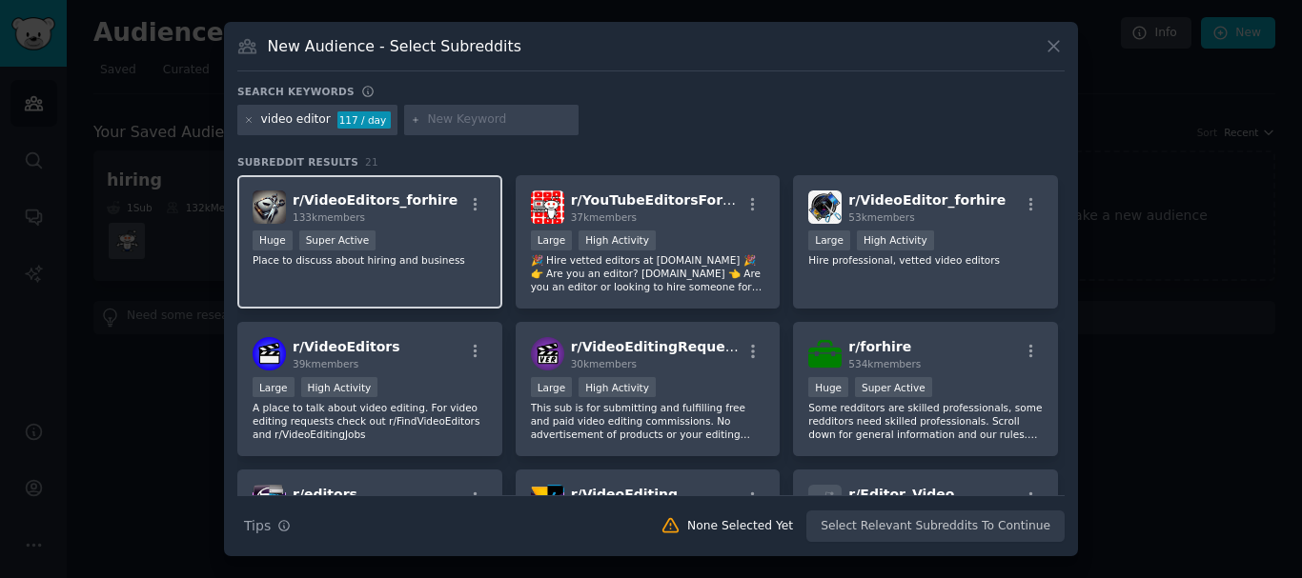
click at [400, 198] on span "r/ VideoEditors_forhire" at bounding box center [375, 200] width 165 height 15
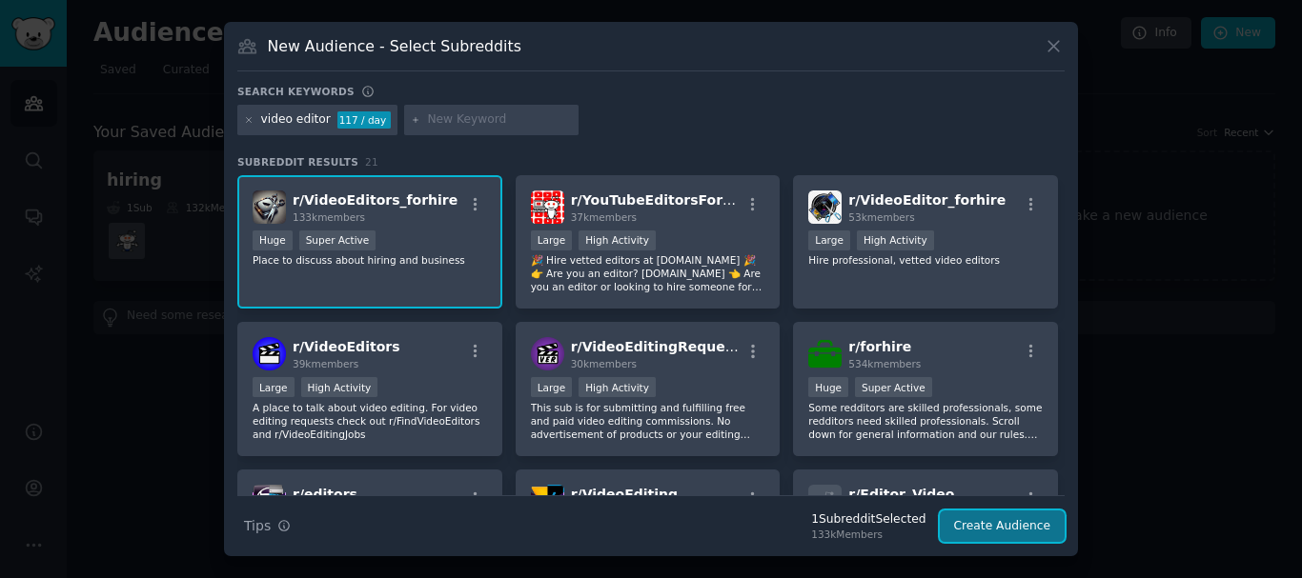
click at [992, 534] on button "Create Audience" at bounding box center [1003, 527] width 126 height 32
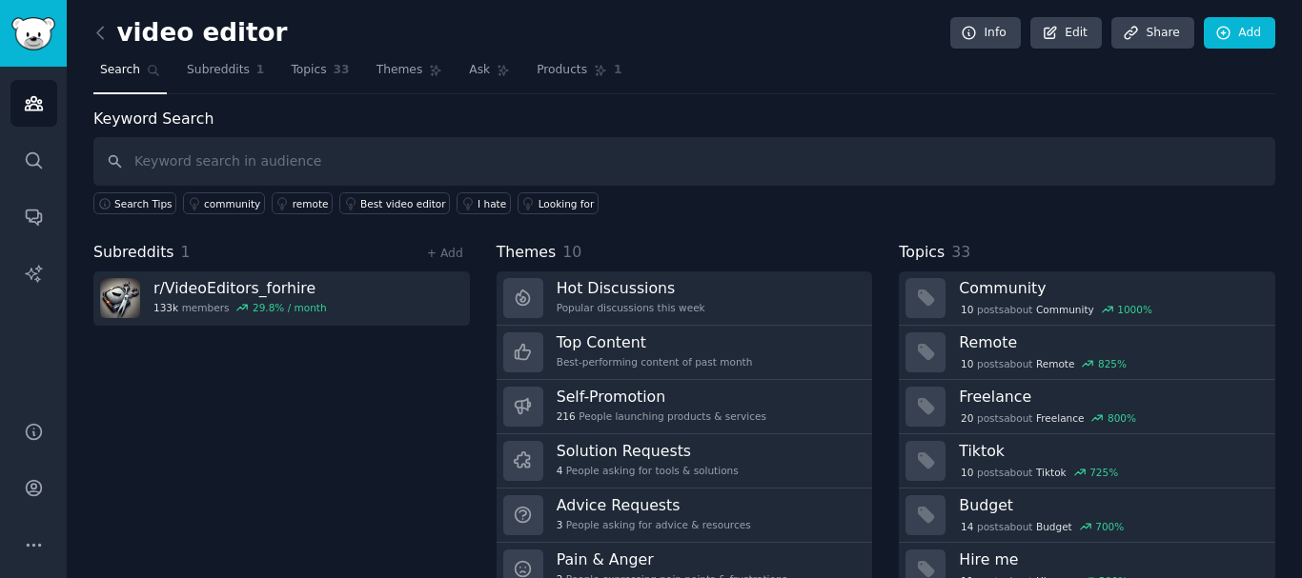
type input "v"
type input "tiktok"
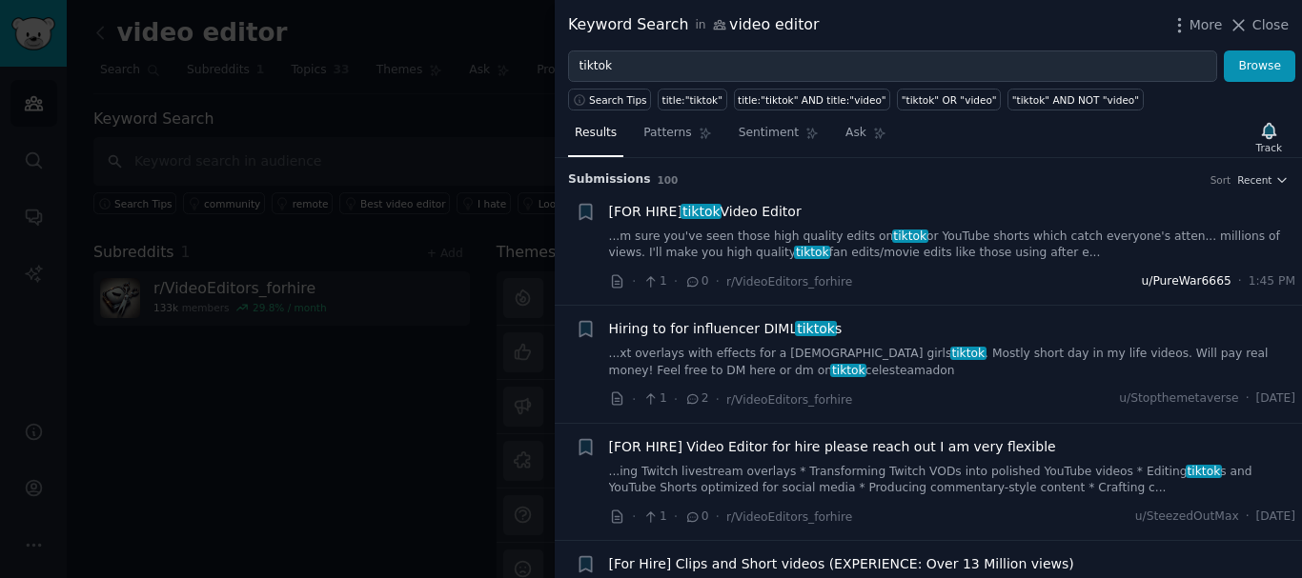
click at [1169, 283] on span "u/PureWar6665" at bounding box center [1187, 282] width 90 height 17
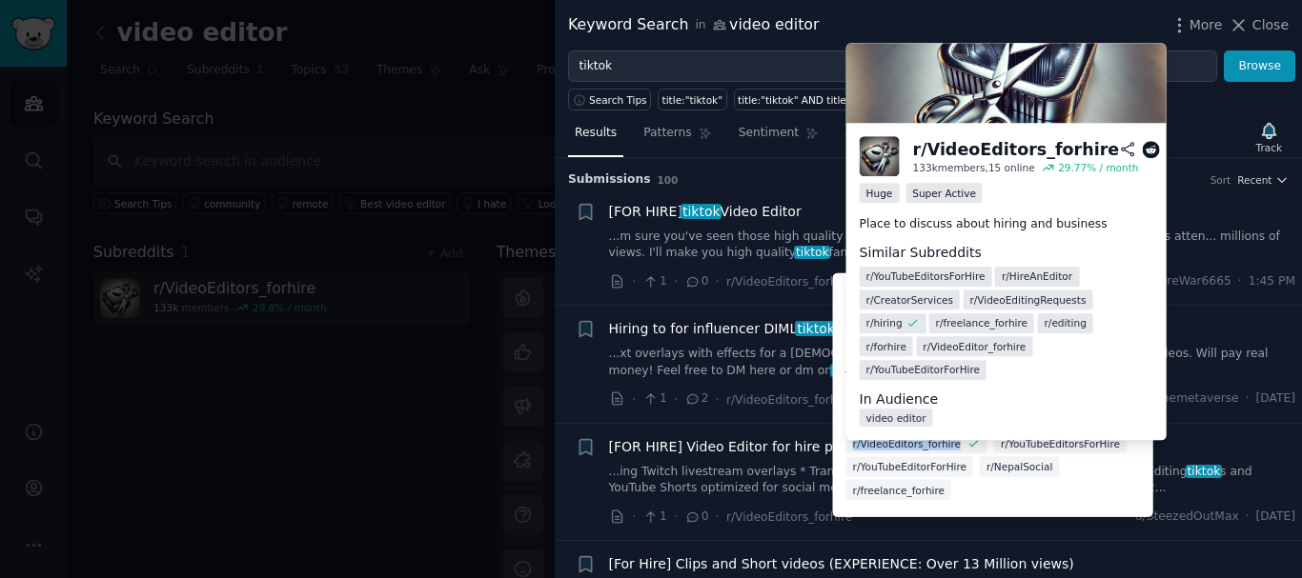
drag, startPoint x: 950, startPoint y: 427, endPoint x: 853, endPoint y: 428, distance: 97.2
click at [853, 434] on div "r/VideoEditors_forhire" at bounding box center [916, 444] width 141 height 20
copy span "r/VideoEditors_forhire"
